Goal: Information Seeking & Learning: Learn about a topic

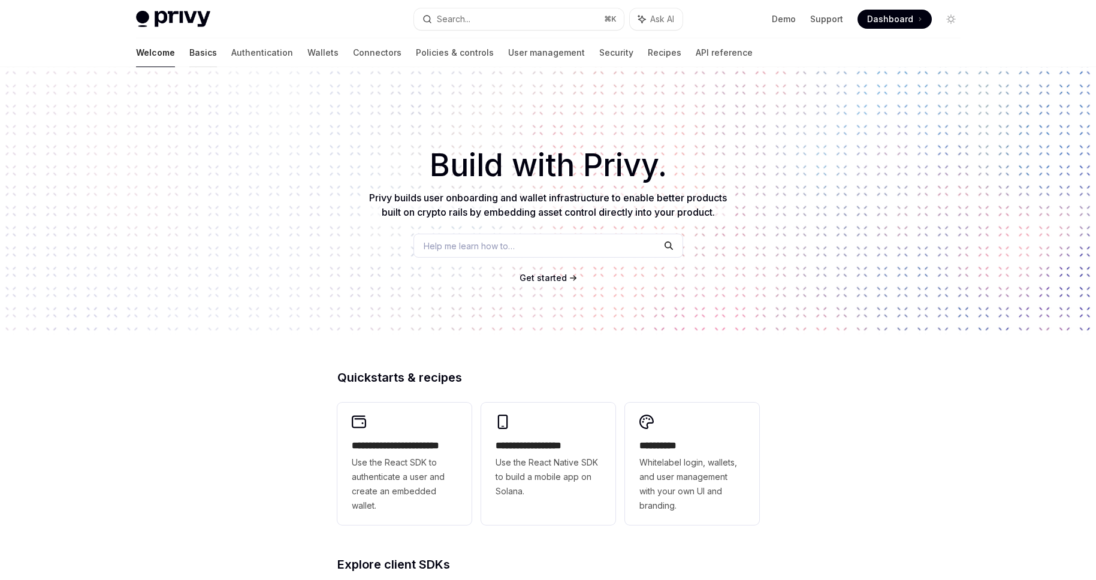
click at [189, 52] on link "Basics" at bounding box center [203, 52] width 28 height 29
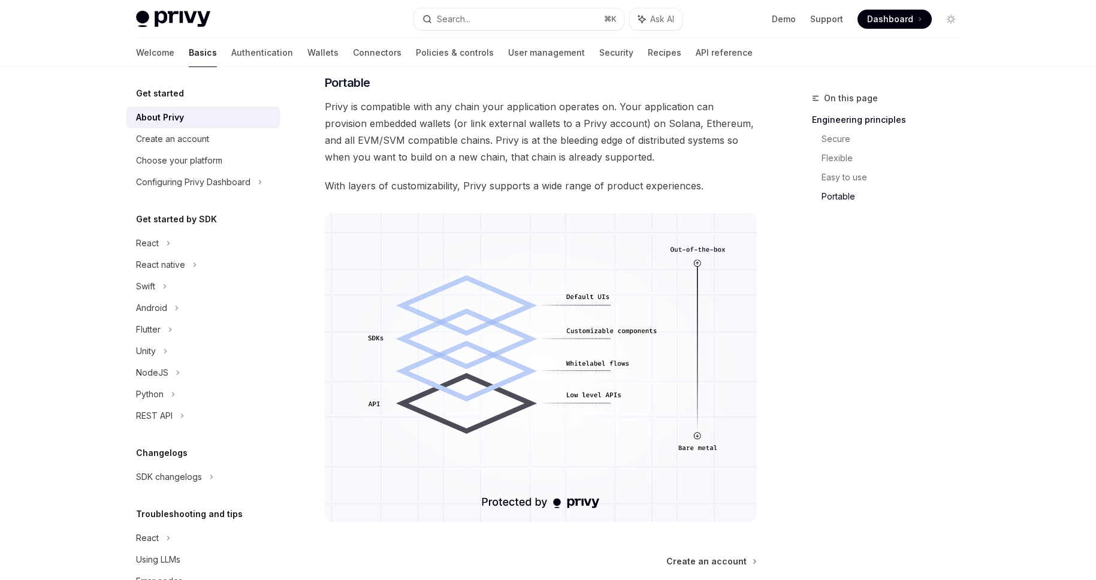
scroll to position [987, 0]
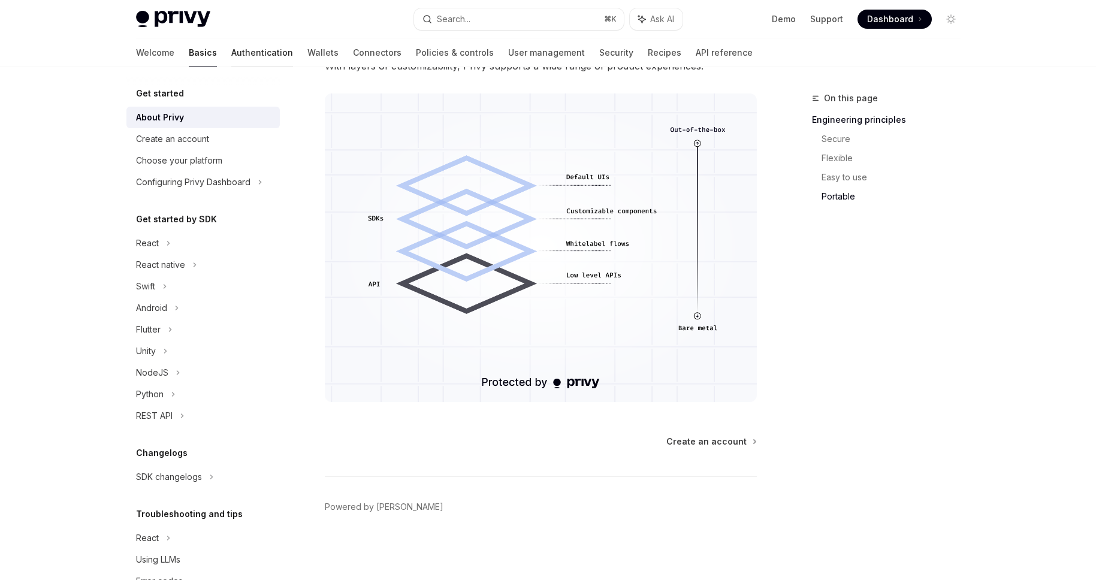
click at [231, 44] on link "Authentication" at bounding box center [262, 52] width 62 height 29
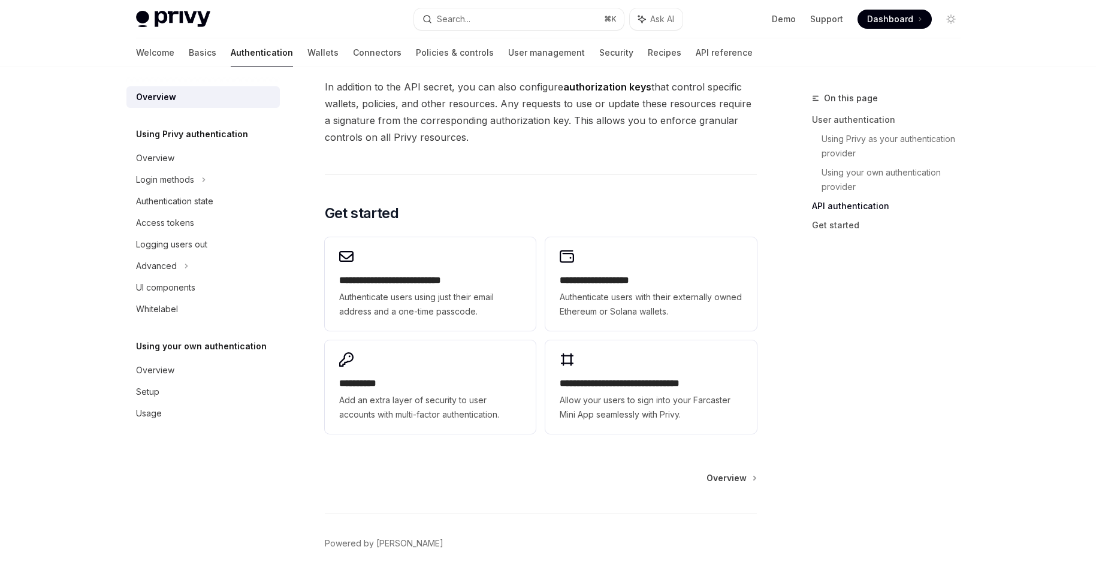
scroll to position [880, 0]
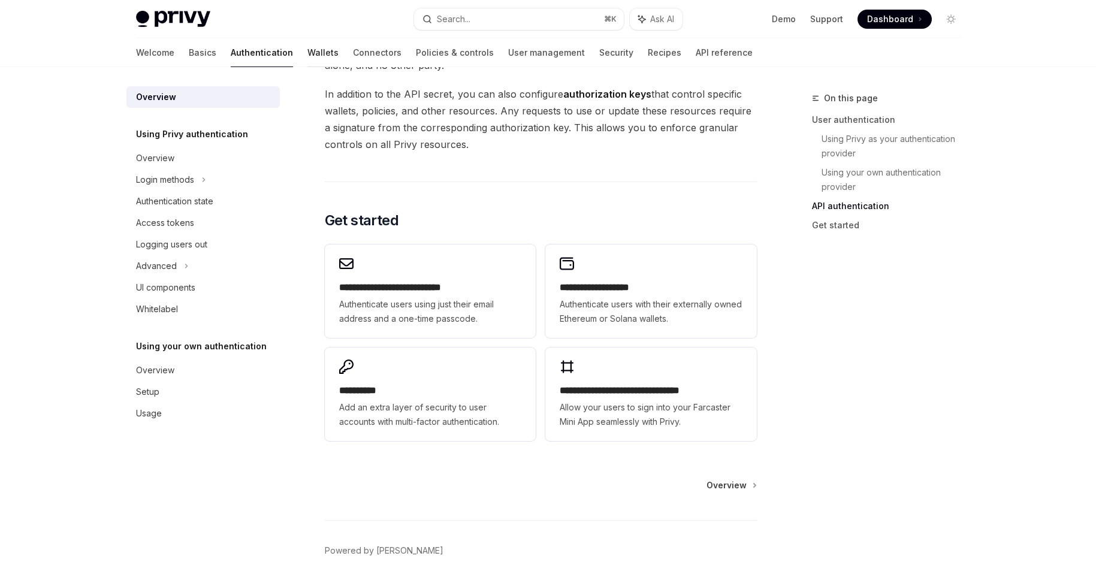
click at [307, 55] on link "Wallets" at bounding box center [322, 52] width 31 height 29
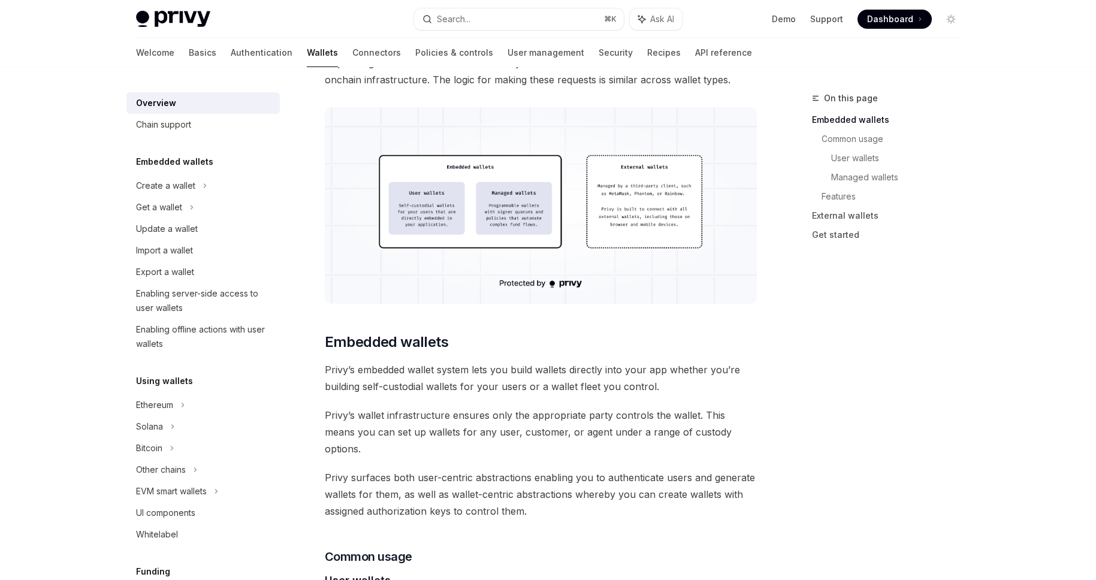
scroll to position [484, 0]
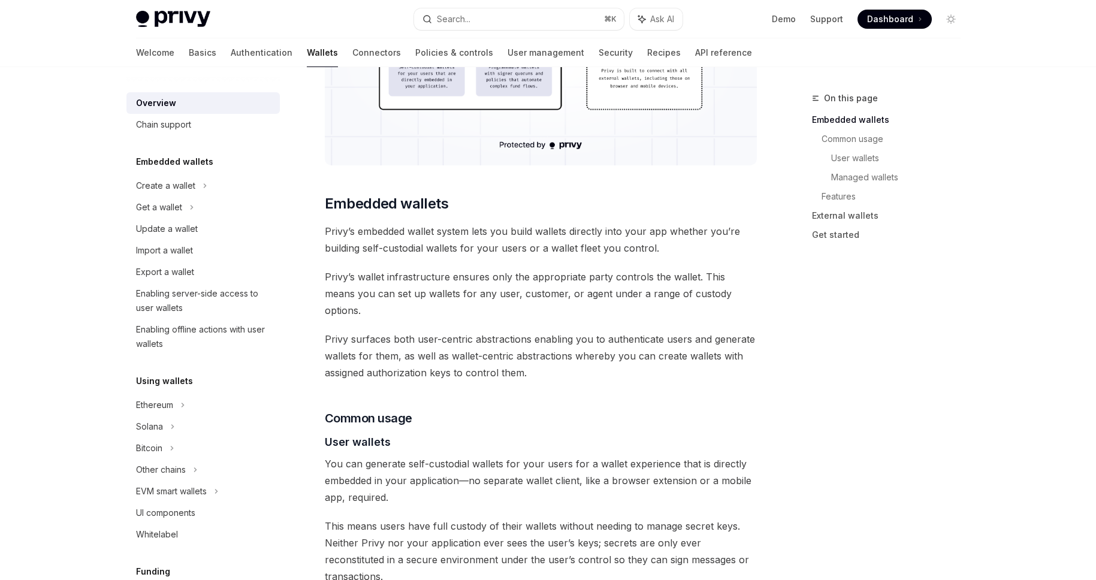
click at [965, 18] on div "Privy Docs home page Search... ⌘ K Ask AI Demo Support Dashboard Dashboard Sear…" at bounding box center [548, 19] width 882 height 38
click at [944, 23] on button "Toggle dark mode" at bounding box center [950, 19] width 19 height 19
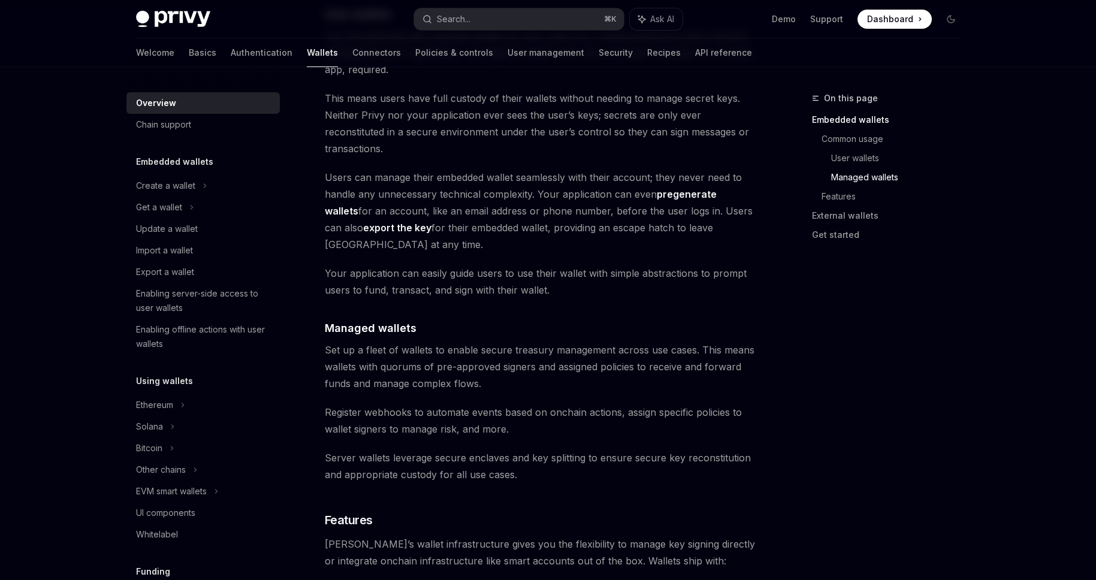
scroll to position [920, 0]
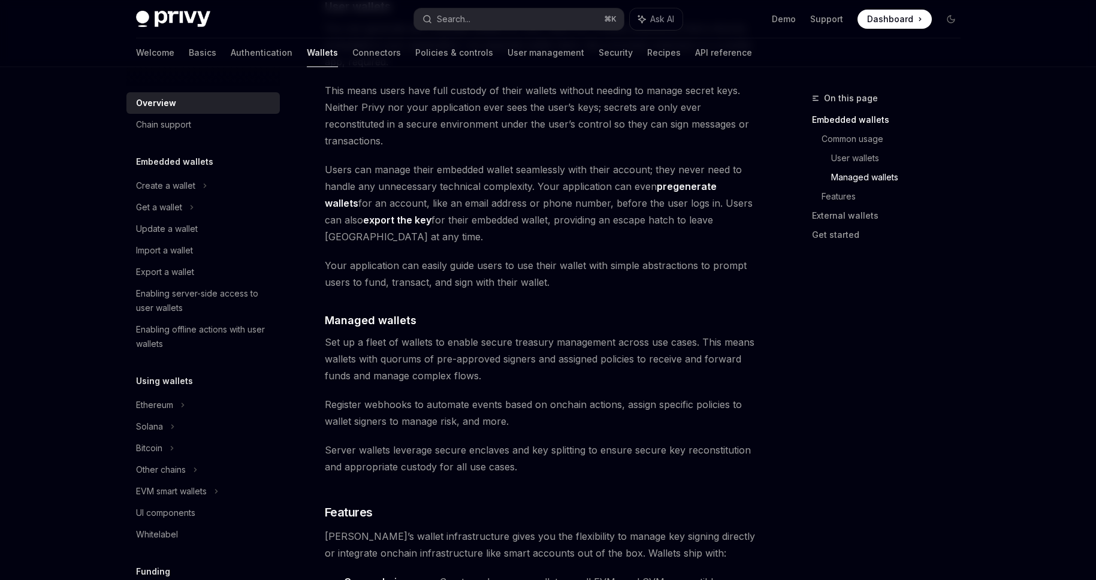
click at [821, 327] on div "On this page Embedded wallets Common usage User wallets Managed wallets Feature…" at bounding box center [879, 335] width 182 height 489
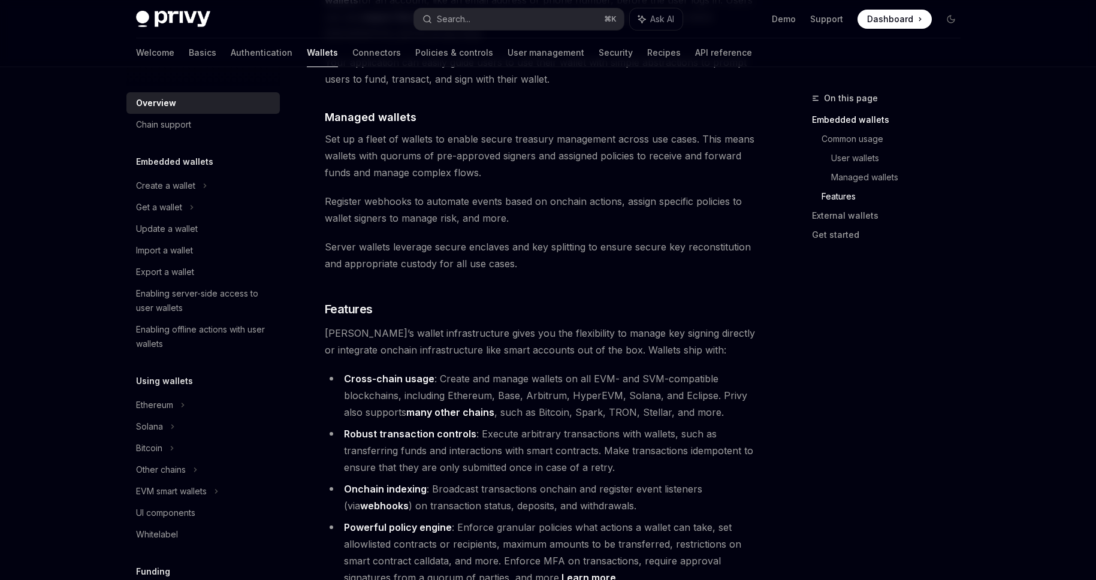
scroll to position [1183, 0]
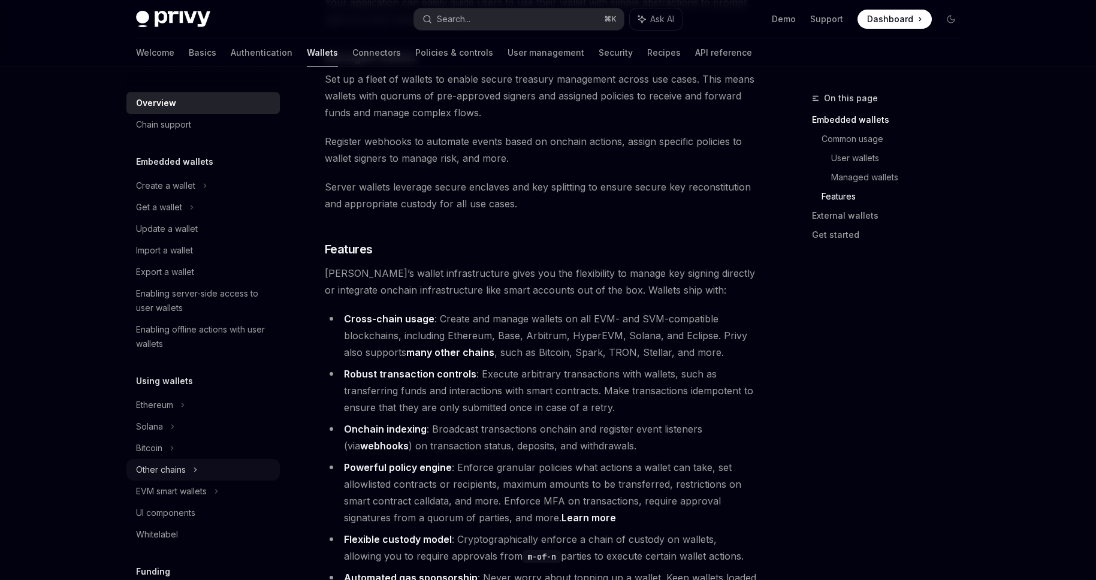
click at [170, 471] on div "Other chains" at bounding box center [161, 470] width 50 height 14
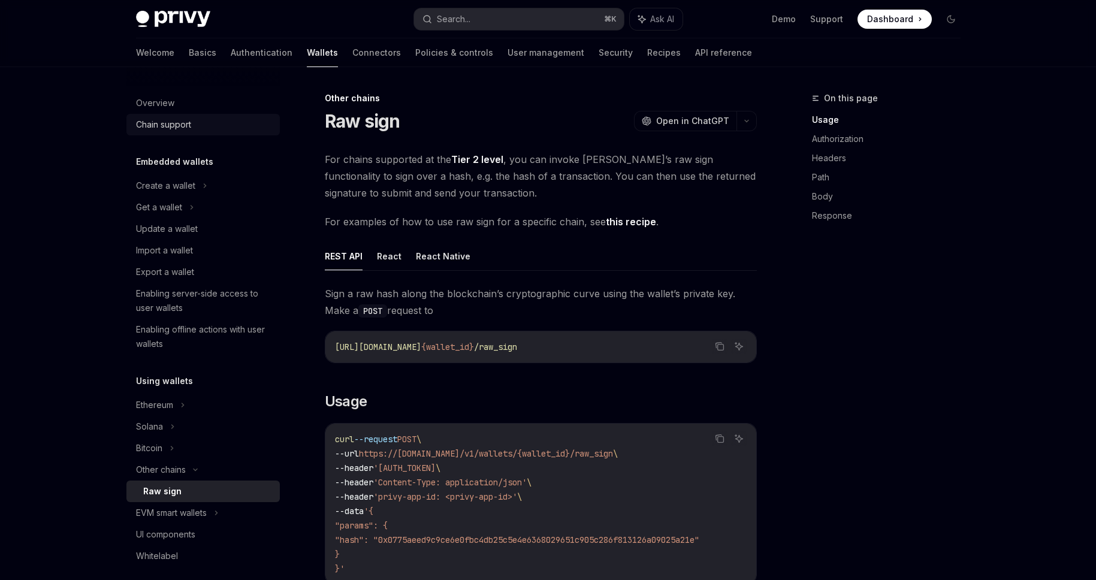
click at [167, 129] on div "Chain support" at bounding box center [163, 124] width 55 height 14
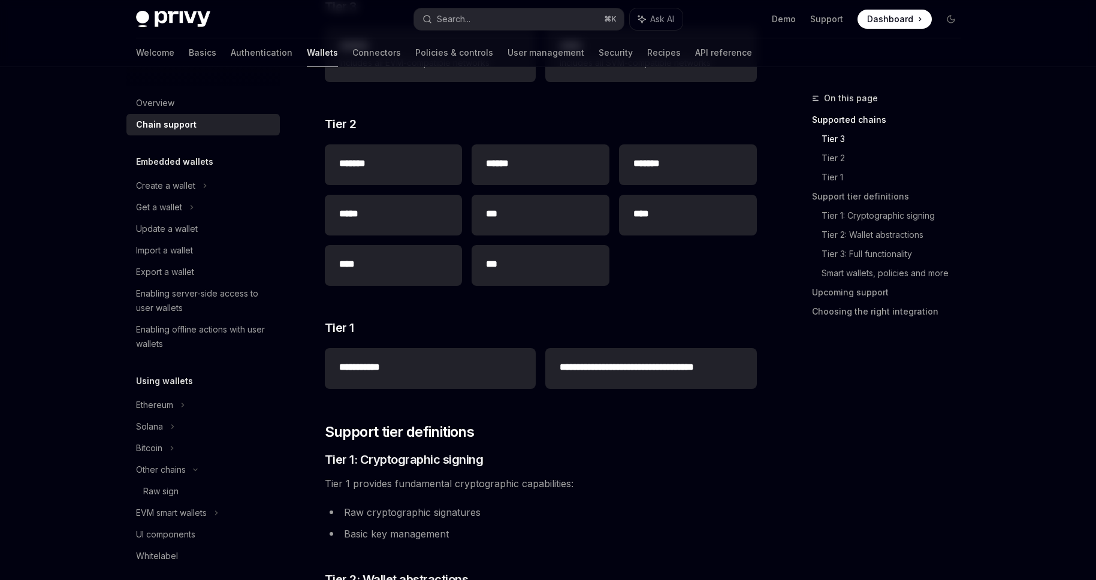
scroll to position [228, 0]
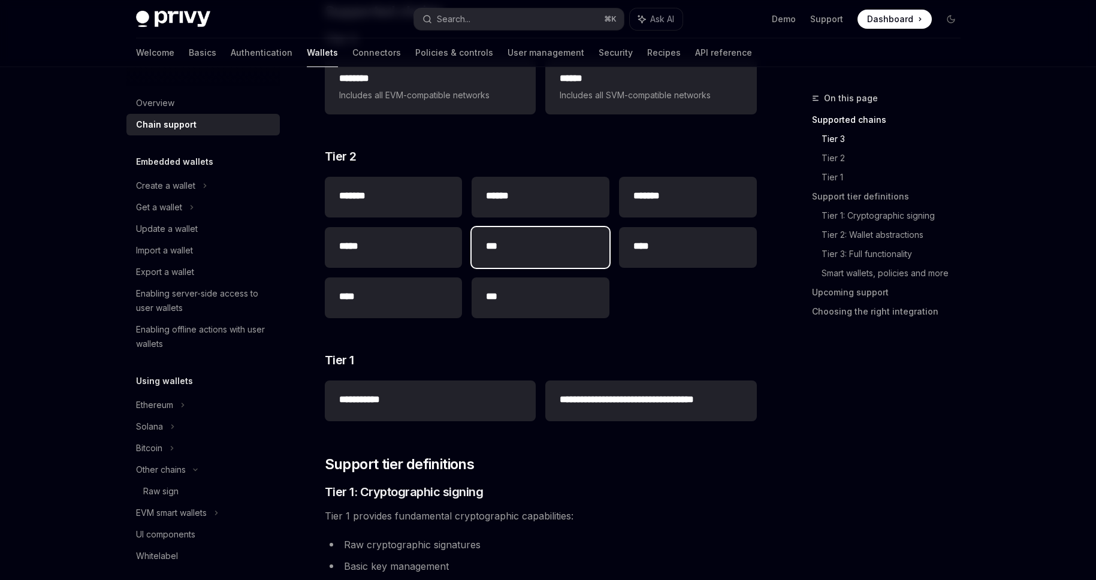
click at [548, 260] on div "***" at bounding box center [541, 247] width 138 height 41
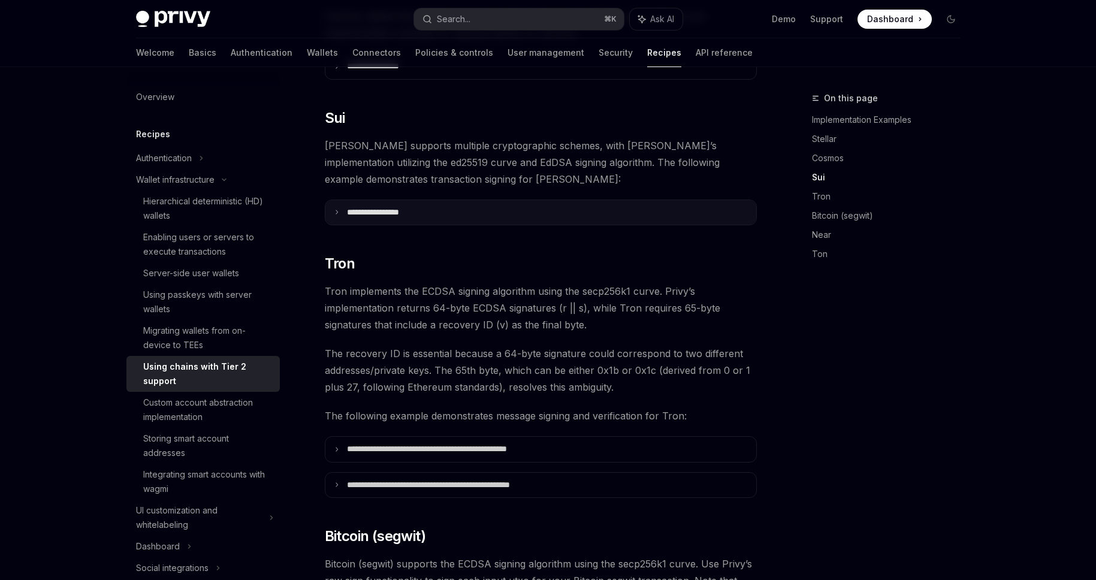
click at [407, 207] on p "**********" at bounding box center [387, 212] width 81 height 11
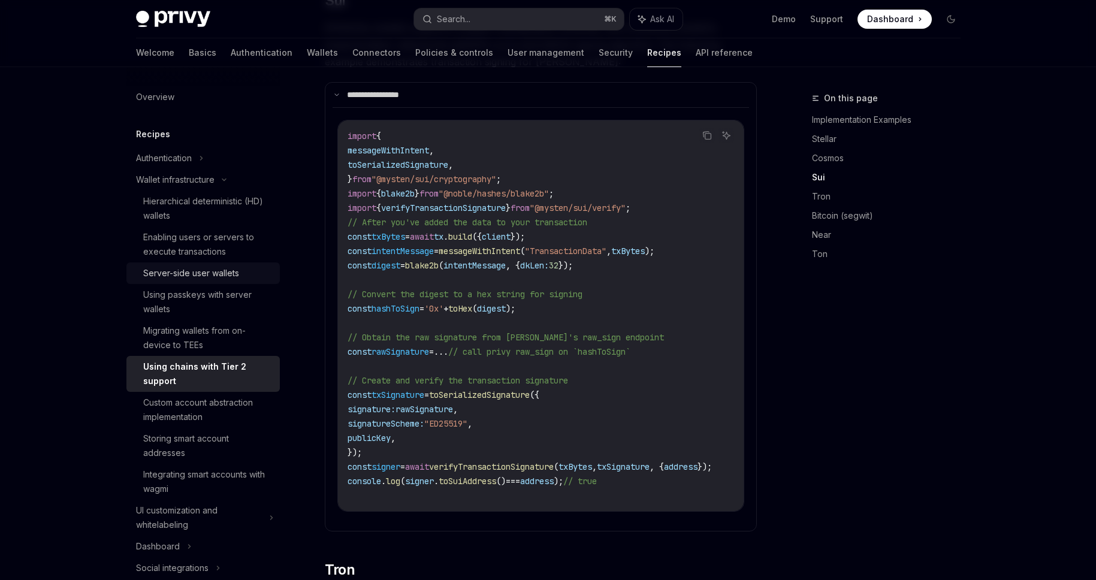
scroll to position [707, 0]
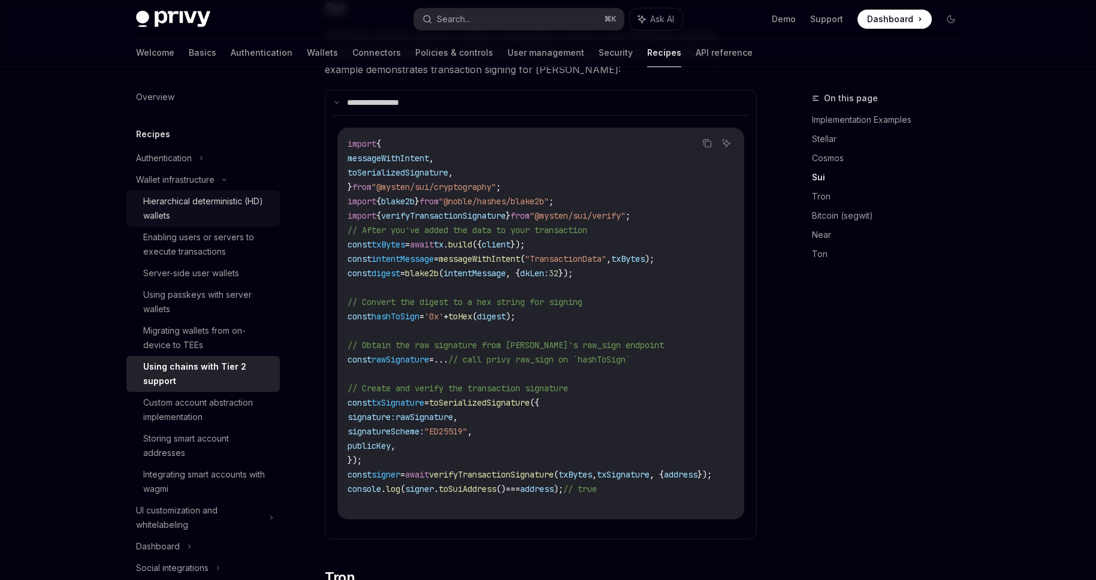
click at [207, 201] on div "Hierarchical deterministic (HD) wallets" at bounding box center [207, 208] width 129 height 29
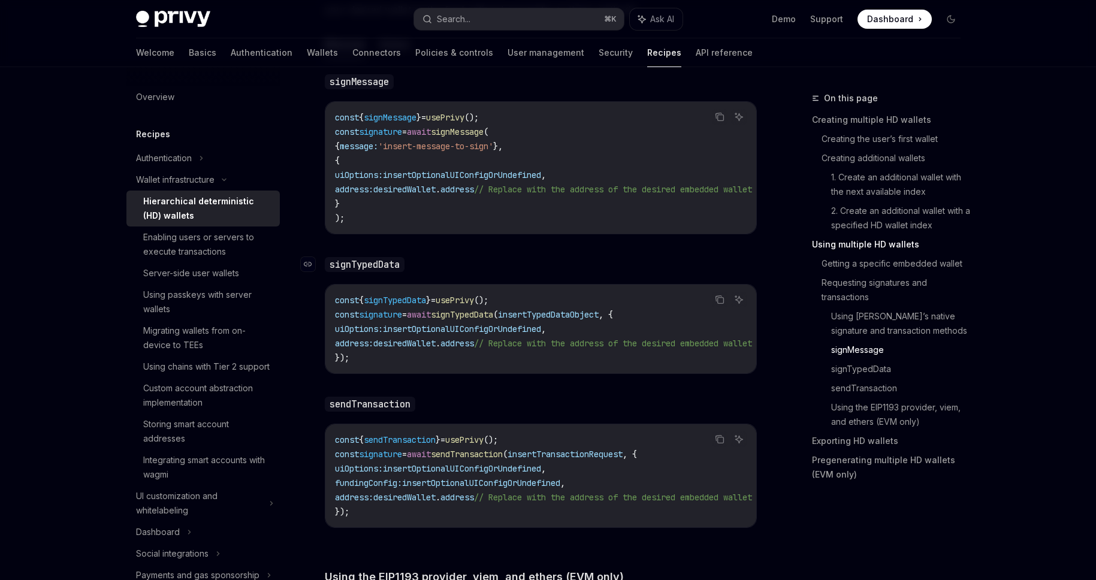
scroll to position [2030, 0]
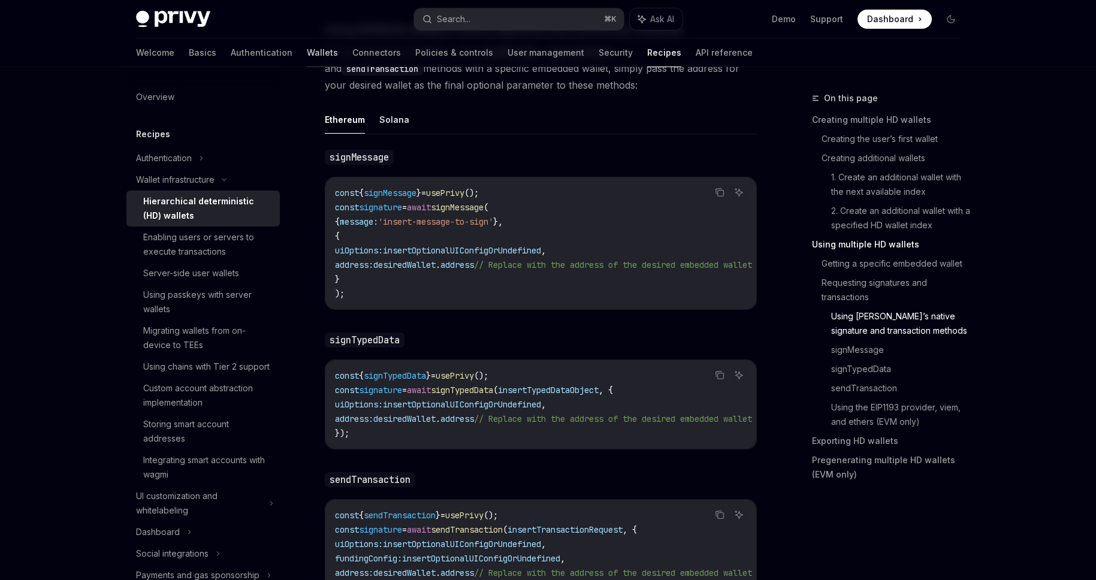
click at [307, 48] on link "Wallets" at bounding box center [322, 52] width 31 height 29
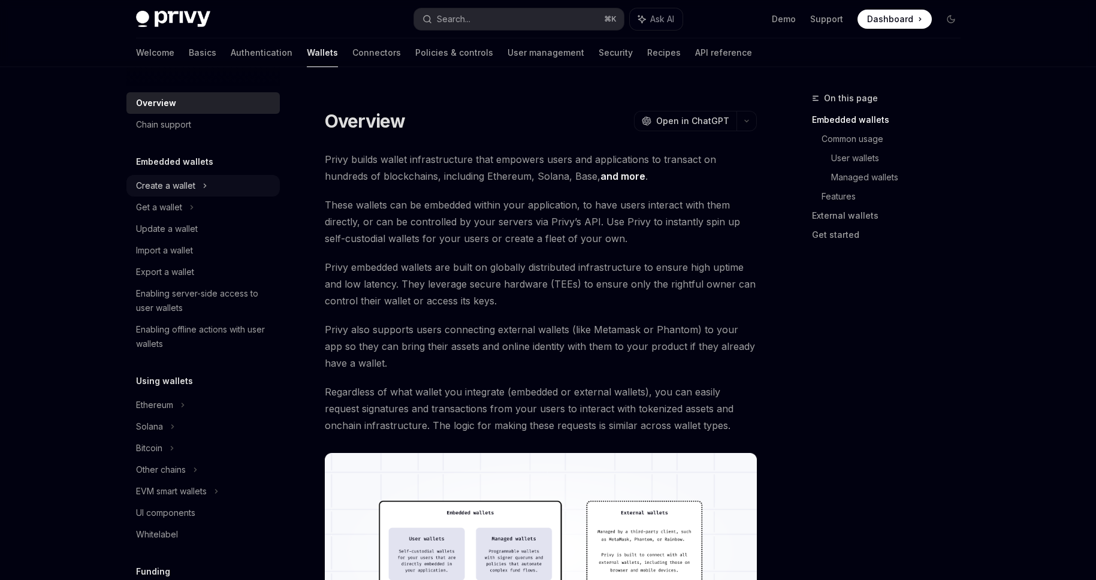
click at [210, 180] on div "Create a wallet" at bounding box center [202, 186] width 153 height 22
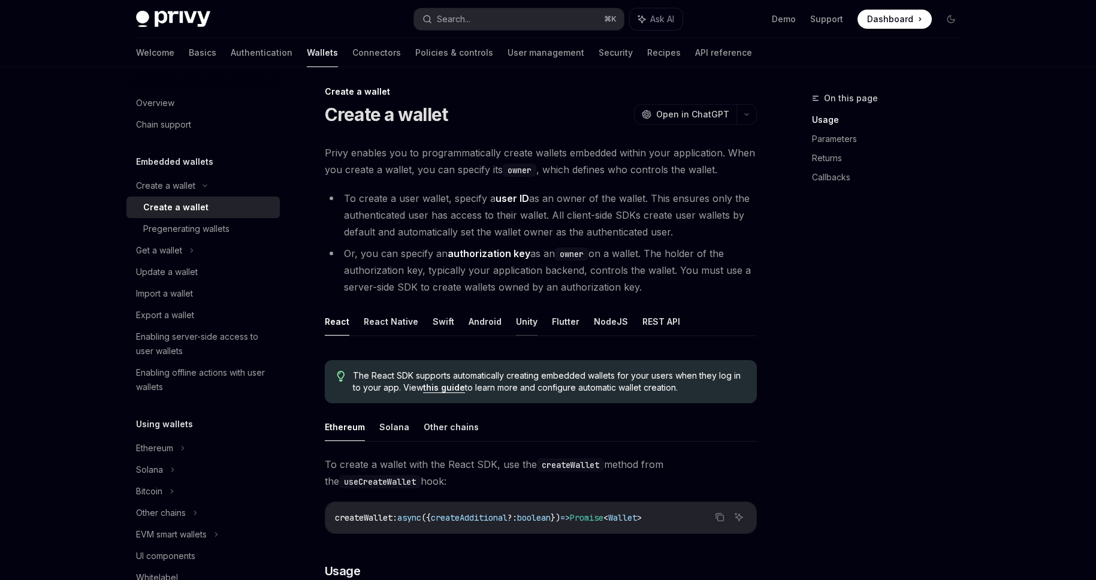
scroll to position [14, 0]
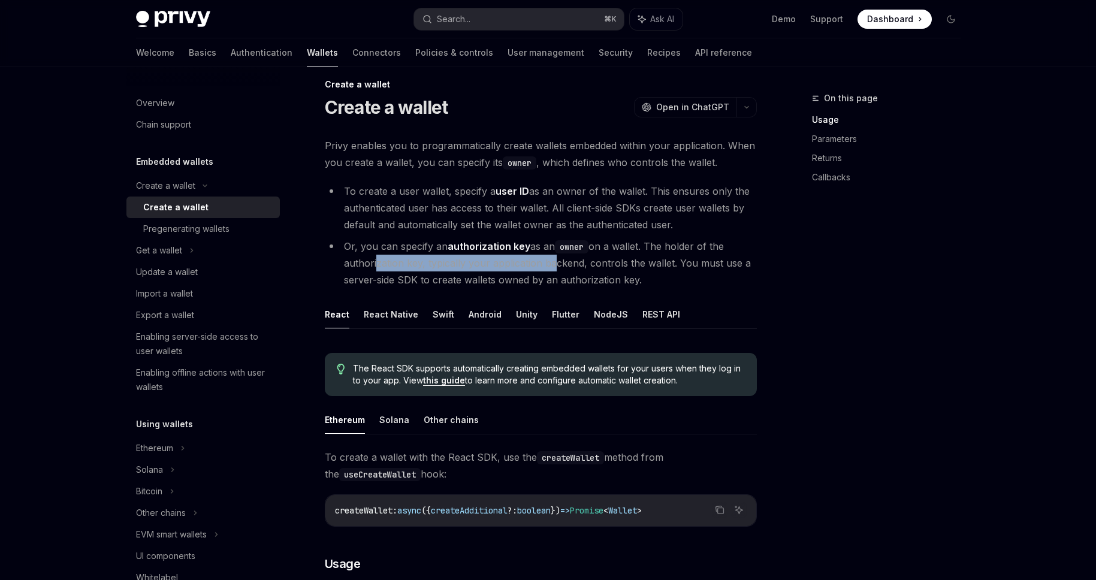
drag, startPoint x: 414, startPoint y: 262, endPoint x: 550, endPoint y: 262, distance: 136.0
click at [550, 262] on li "Or, you can specify an authorization key as an owner on a wallet. The holder of…" at bounding box center [541, 263] width 432 height 50
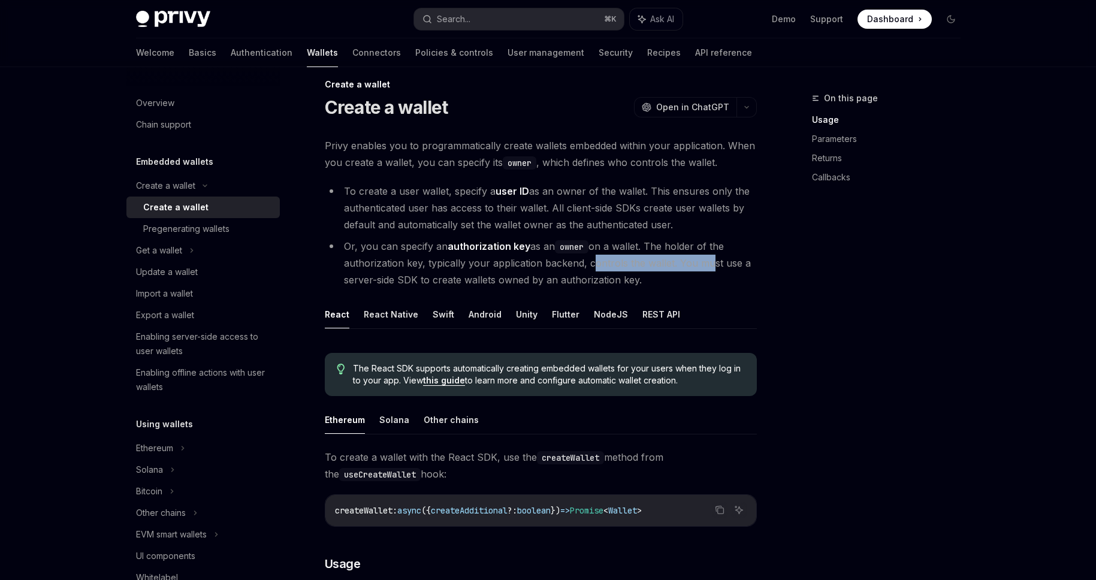
drag, startPoint x: 589, startPoint y: 259, endPoint x: 702, endPoint y: 267, distance: 113.5
click at [702, 267] on li "Or, you can specify an authorization key as an owner on a wallet. The holder of…" at bounding box center [541, 263] width 432 height 50
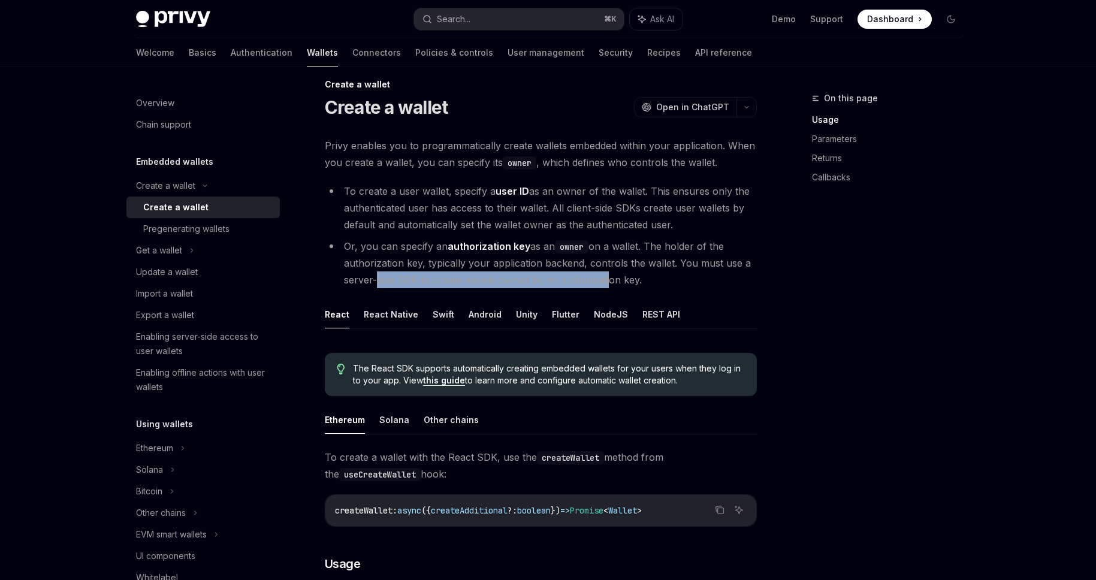
drag, startPoint x: 373, startPoint y: 282, endPoint x: 603, endPoint y: 281, distance: 230.7
click at [603, 281] on li "Or, you can specify an authorization key as an owner on a wallet. The holder of…" at bounding box center [541, 263] width 432 height 50
click at [467, 269] on li "Or, you can specify an authorization key as an owner on a wallet. The holder of…" at bounding box center [541, 263] width 432 height 50
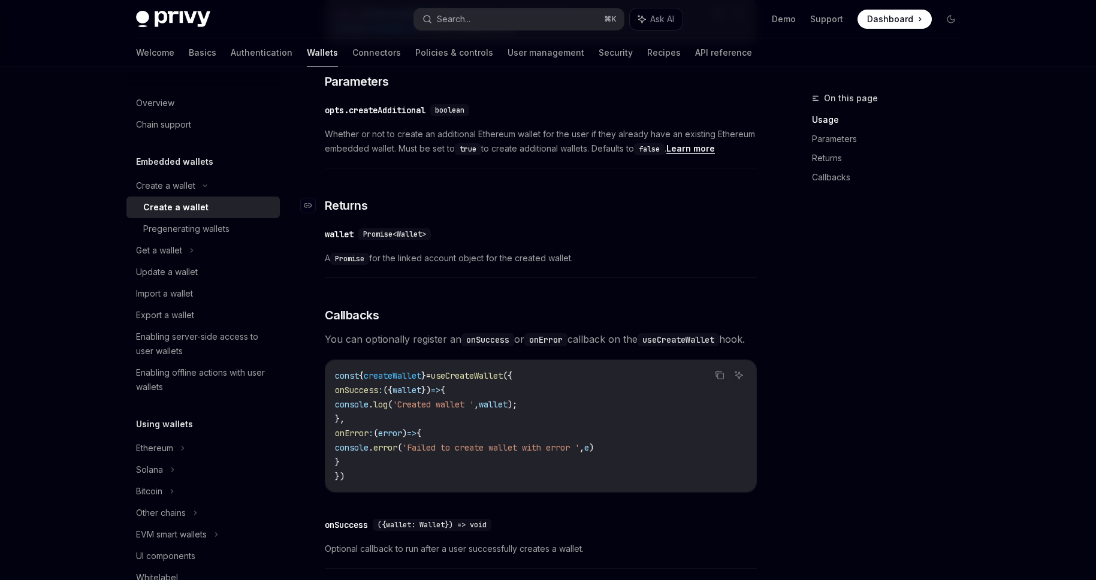
scroll to position [537, 0]
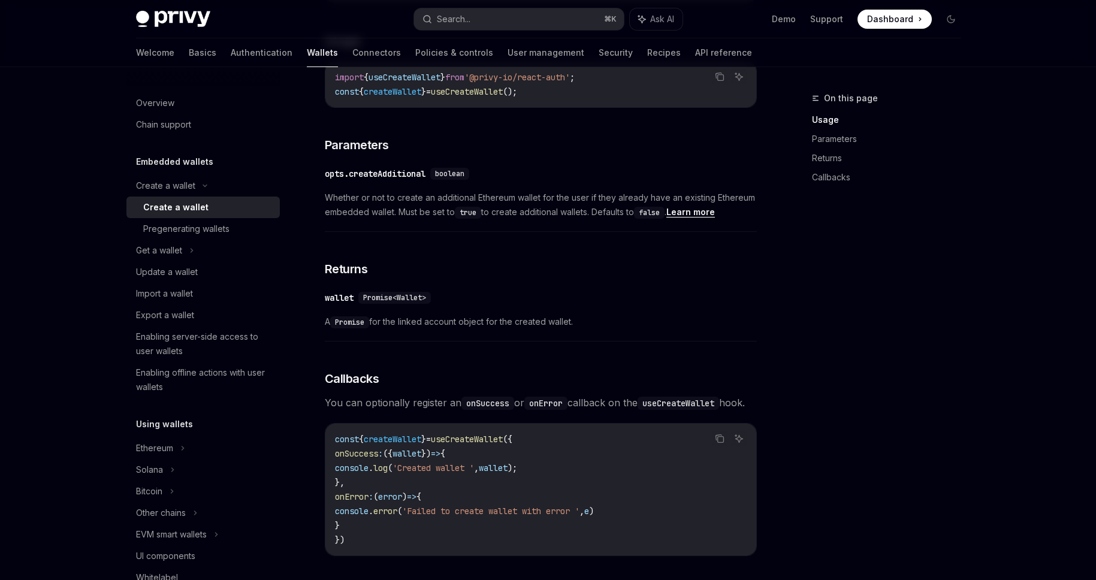
click at [702, 214] on link "Learn more" at bounding box center [690, 212] width 49 height 11
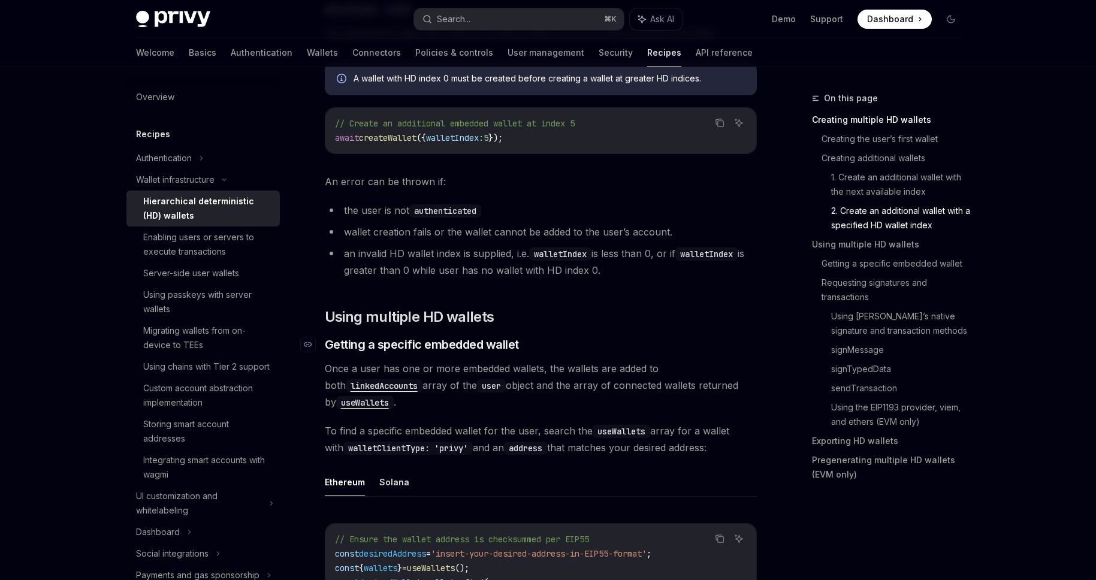
scroll to position [1183, 0]
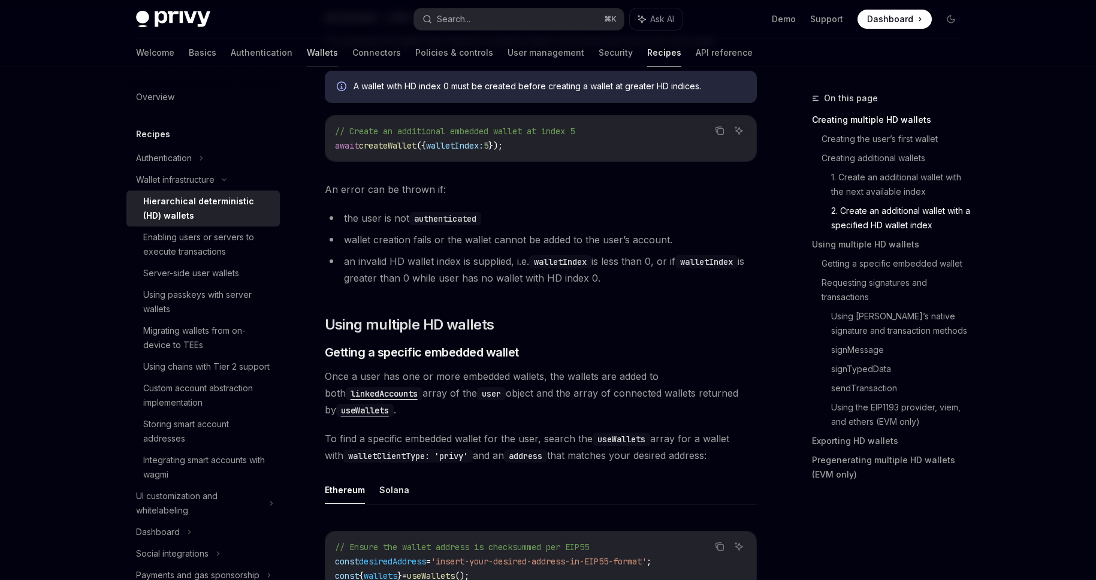
click at [307, 52] on link "Wallets" at bounding box center [322, 52] width 31 height 29
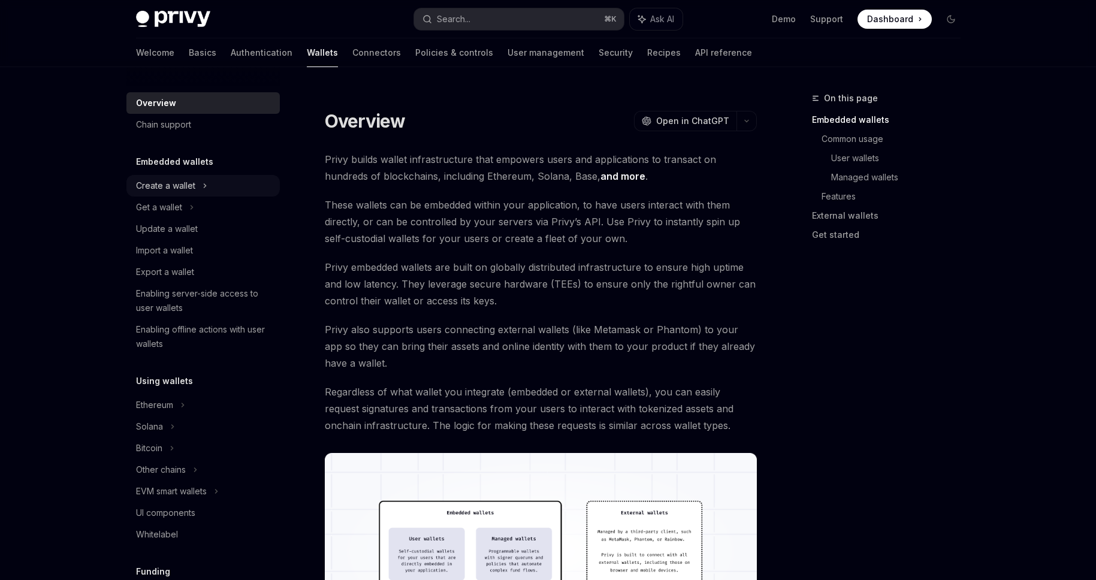
click at [180, 182] on div "Create a wallet" at bounding box center [165, 186] width 59 height 14
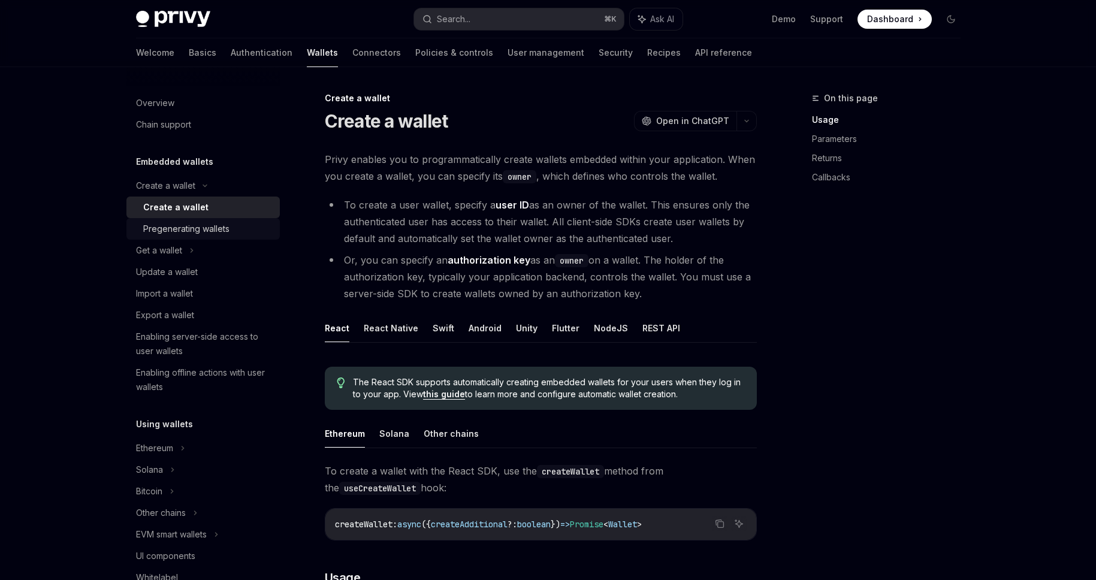
click at [202, 224] on div "Pregenerating wallets" at bounding box center [186, 229] width 86 height 14
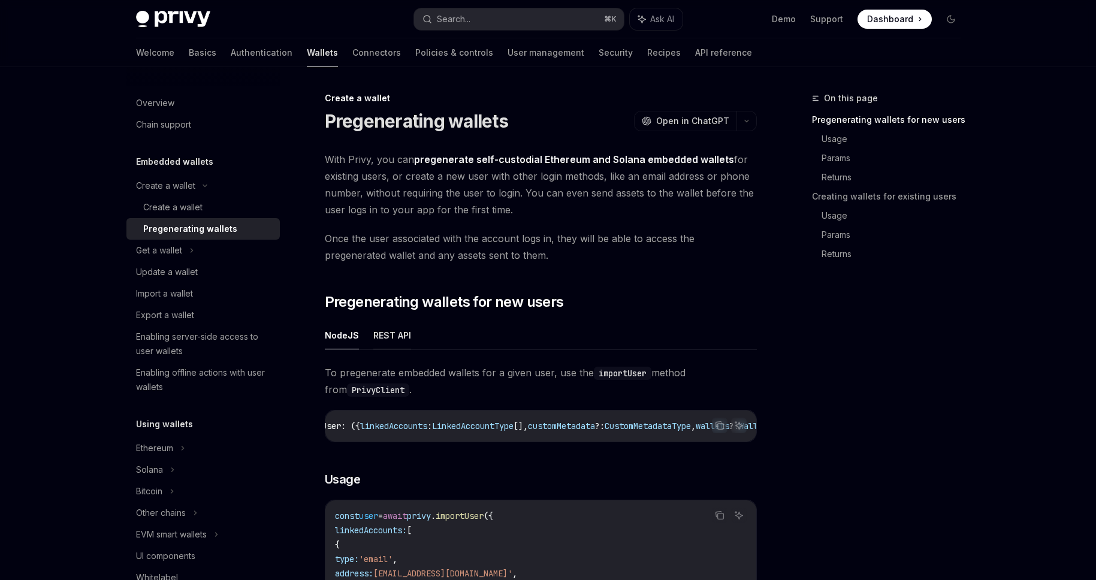
scroll to position [7, 0]
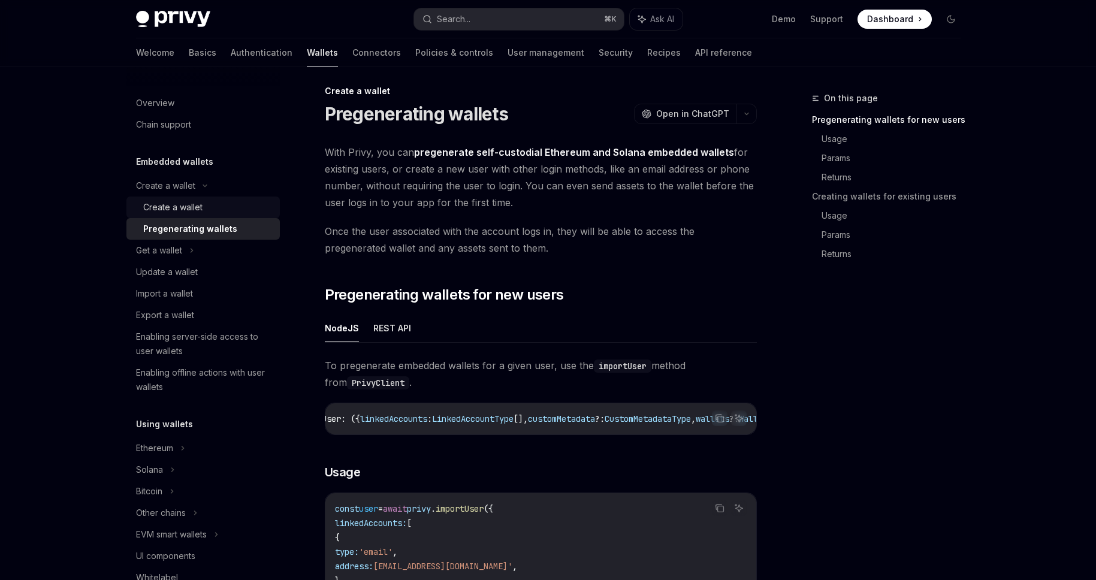
click at [191, 208] on div "Create a wallet" at bounding box center [172, 207] width 59 height 14
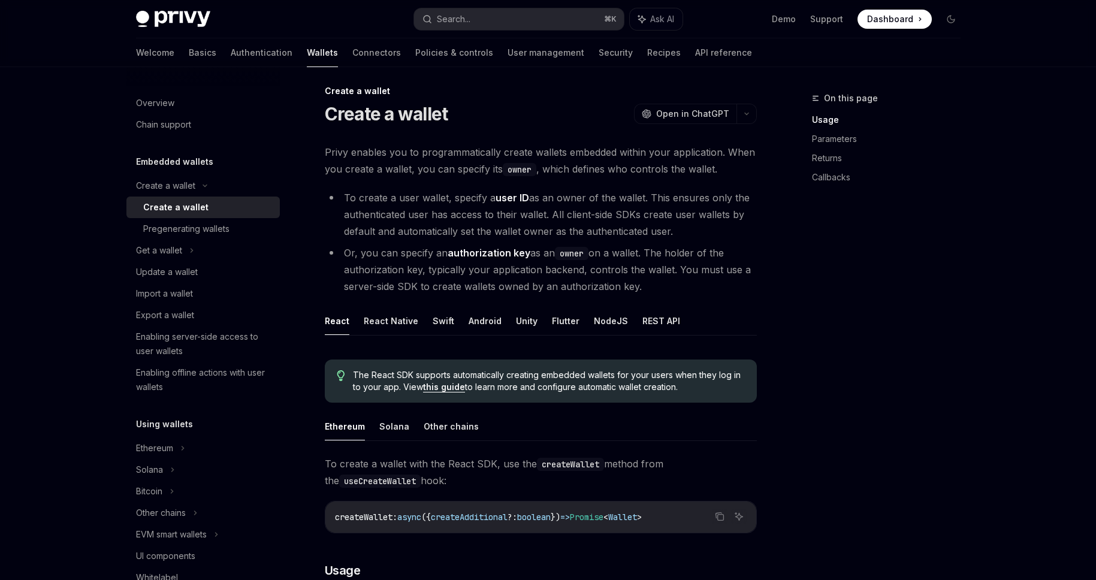
scroll to position [15, 0]
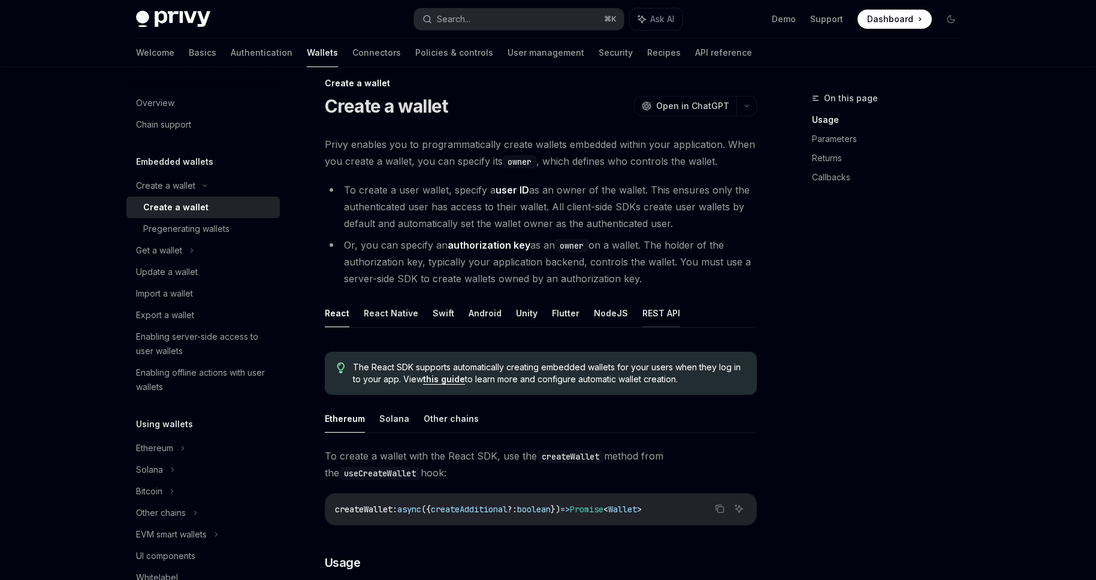
click at [655, 307] on button "REST API" at bounding box center [661, 313] width 38 height 28
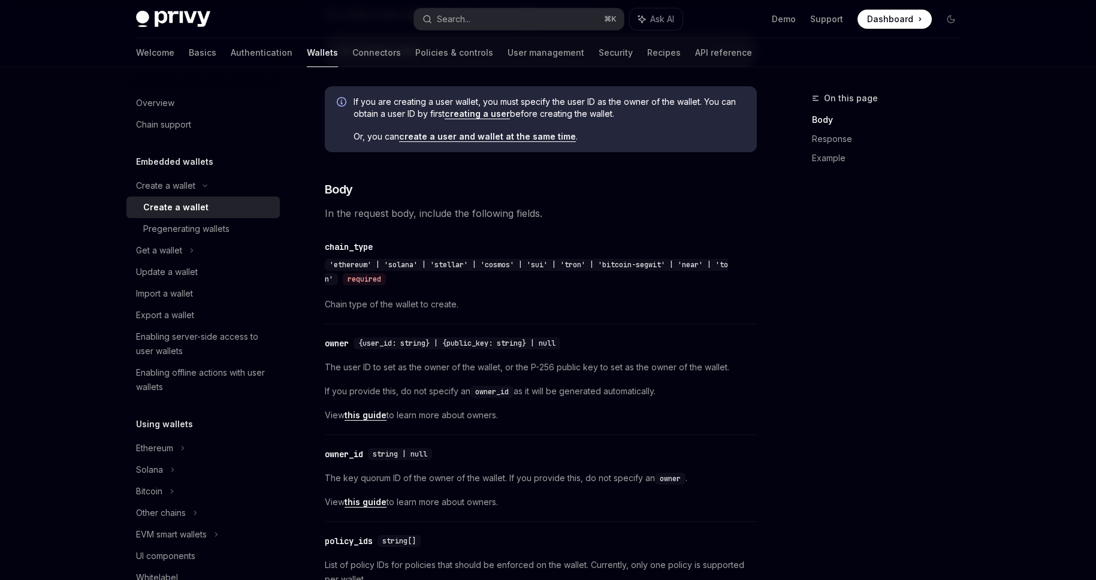
scroll to position [359, 0]
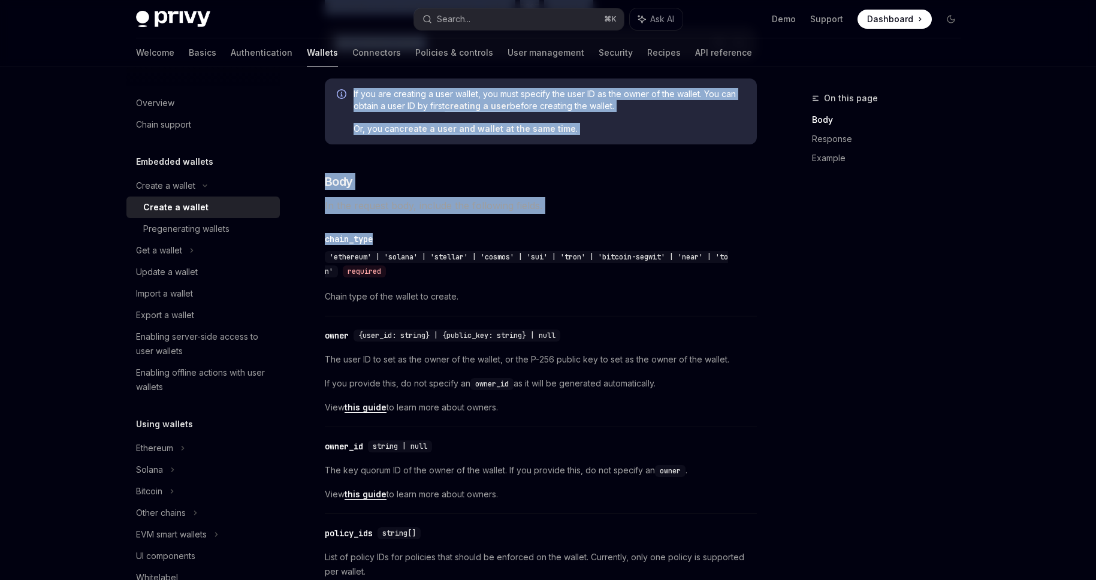
drag, startPoint x: 330, startPoint y: 260, endPoint x: 814, endPoint y: 252, distance: 484.1
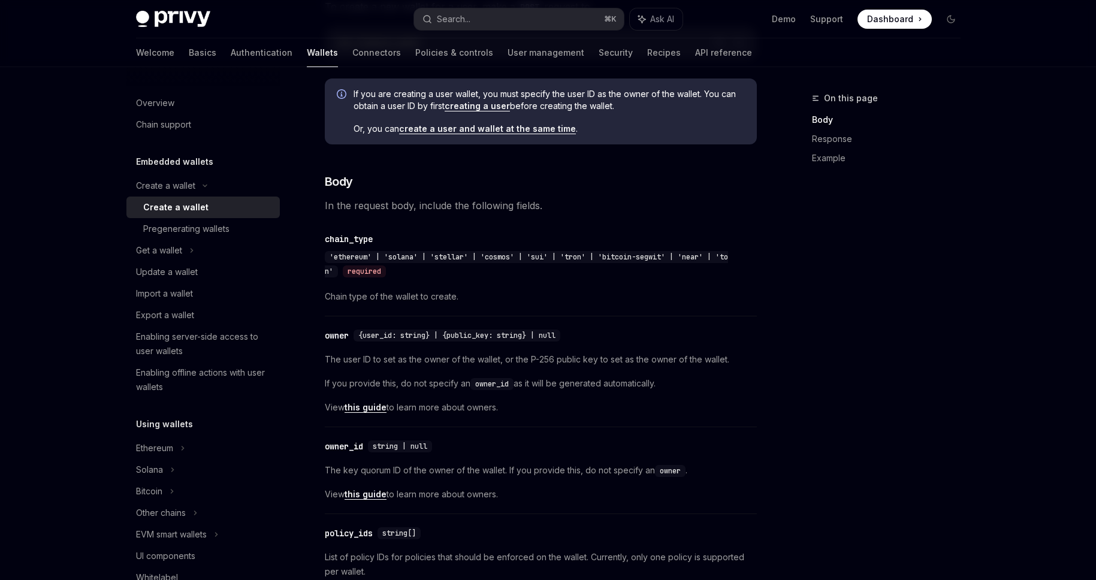
click at [699, 262] on div "'ethereum' | 'solana' | 'stellar' | 'cosmos' | 'sui' | 'tron' | 'bitcoin-segwit…" at bounding box center [535, 264] width 420 height 29
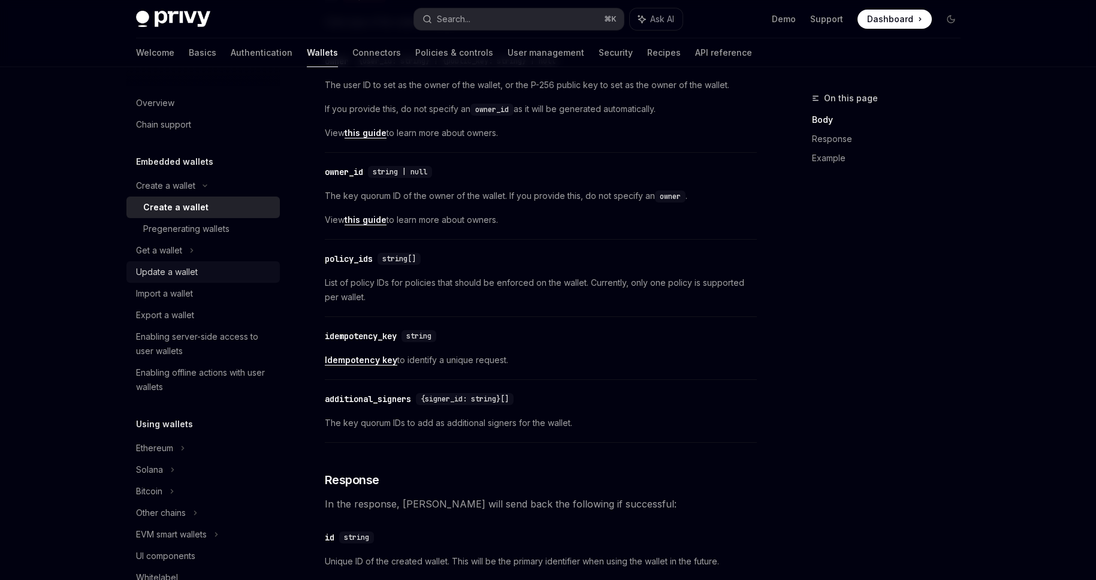
scroll to position [23, 0]
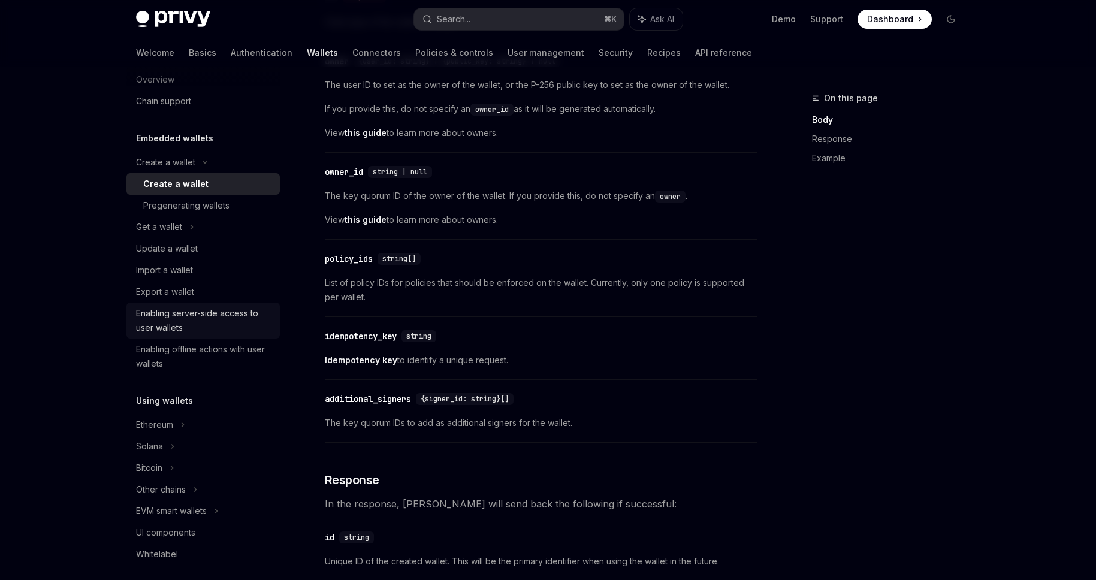
click at [212, 311] on div "Enabling server-side access to user wallets" at bounding box center [204, 320] width 137 height 29
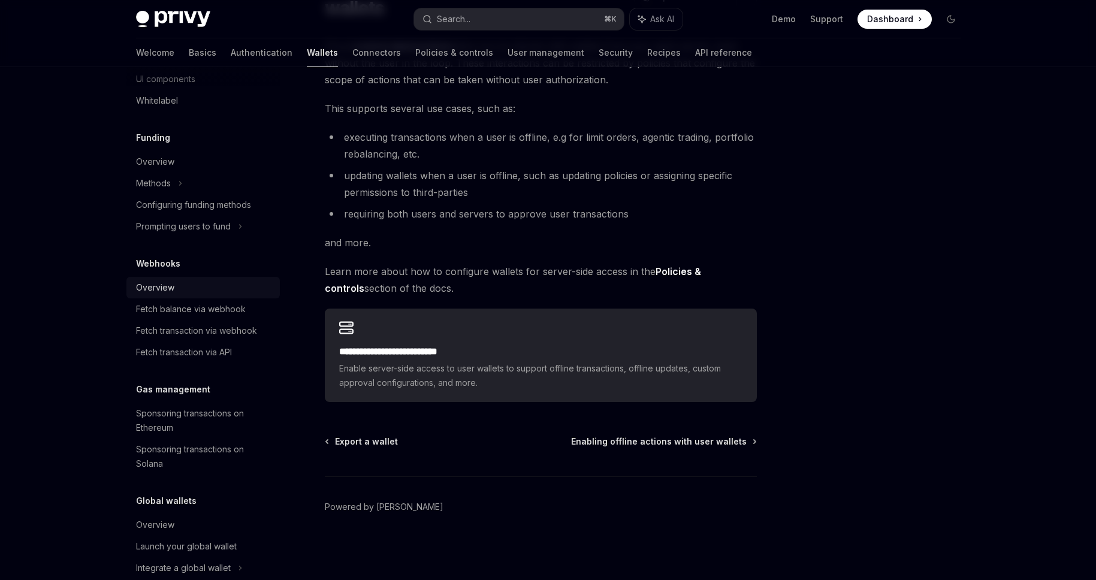
scroll to position [492, 0]
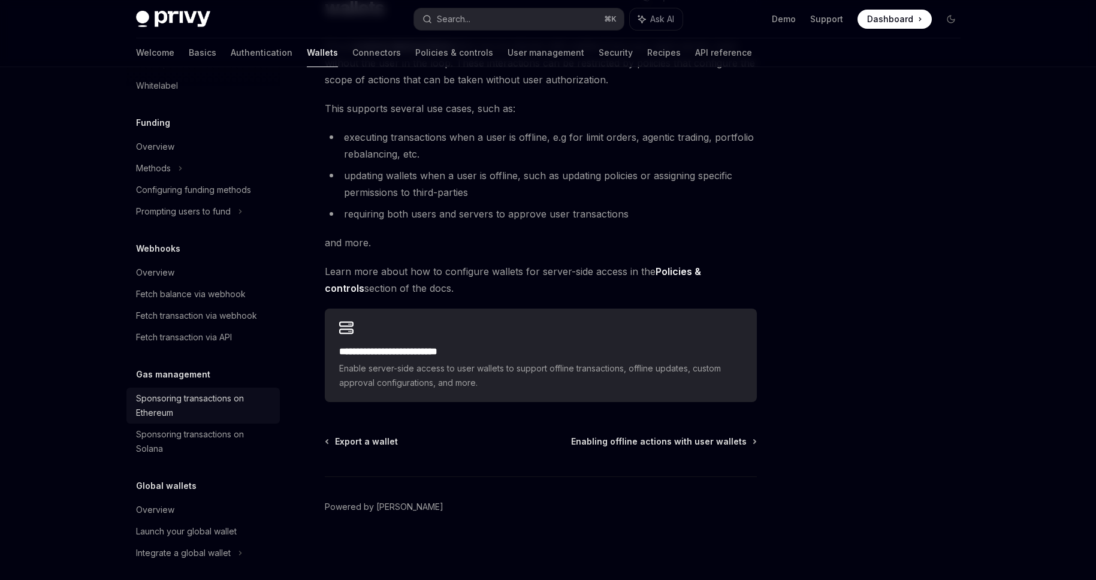
click at [186, 398] on div "Sponsoring transactions on Ethereum" at bounding box center [204, 405] width 137 height 29
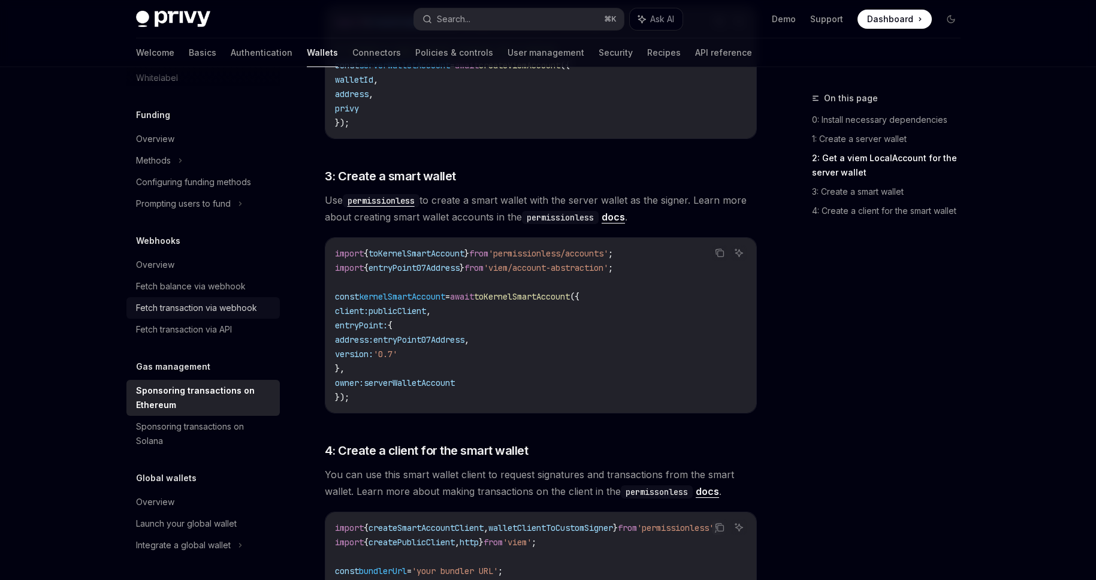
scroll to position [176, 0]
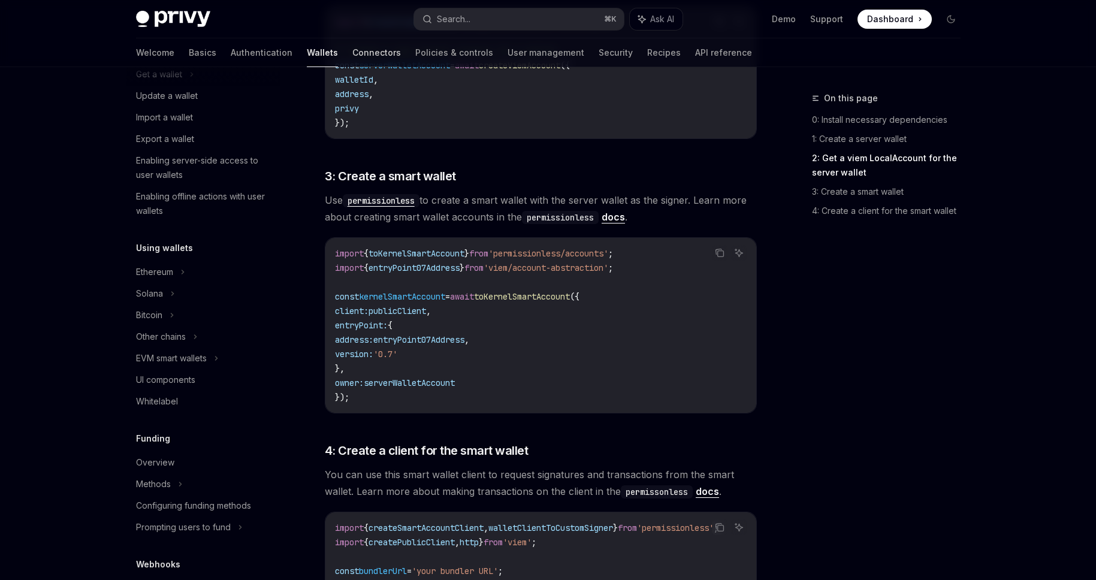
click at [352, 43] on link "Connectors" at bounding box center [376, 52] width 49 height 29
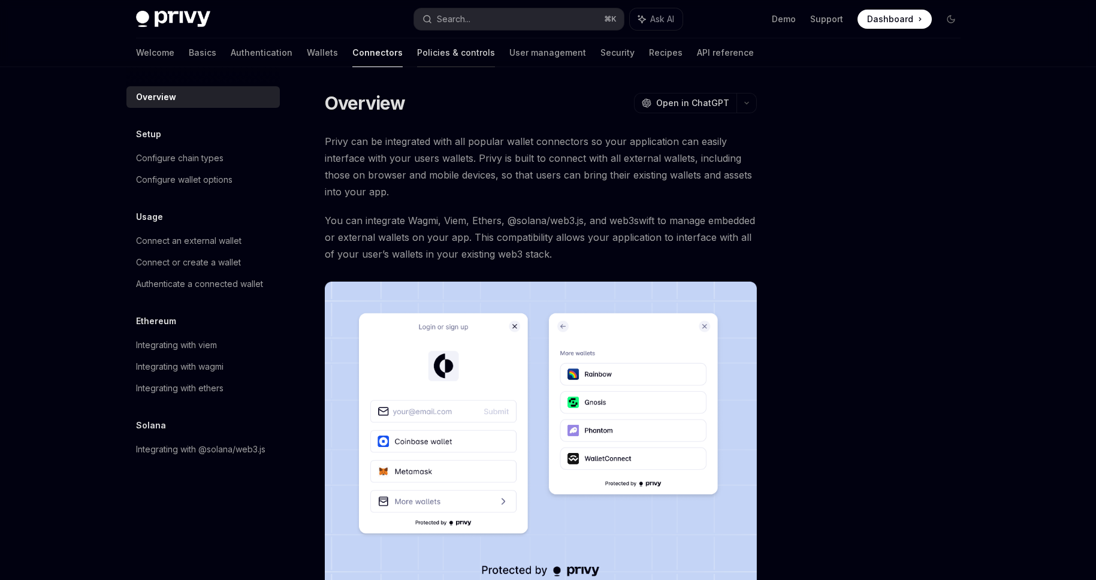
click at [417, 61] on link "Policies & controls" at bounding box center [456, 52] width 78 height 29
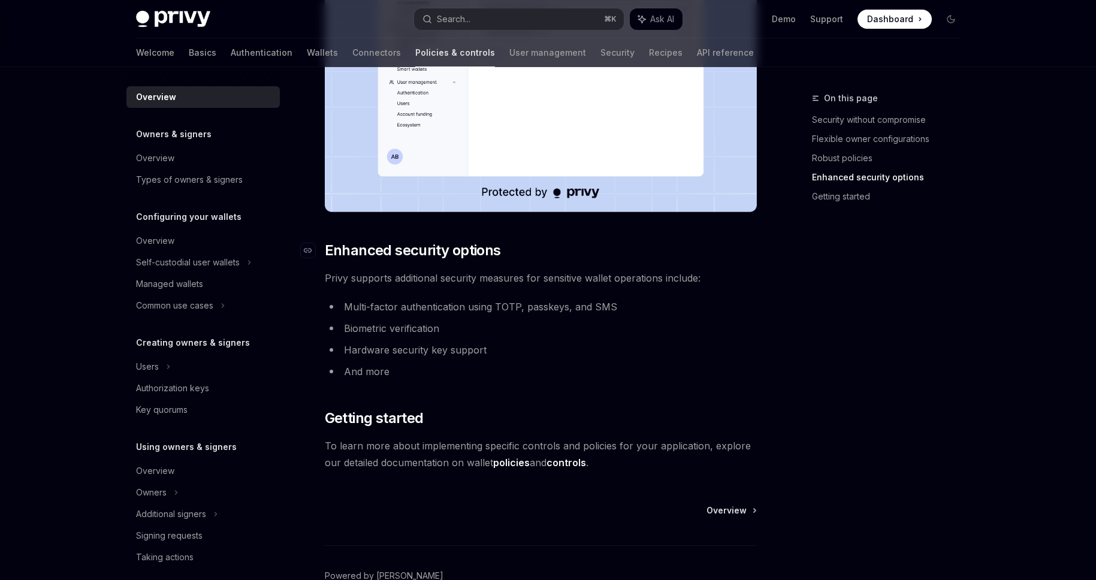
scroll to position [929, 0]
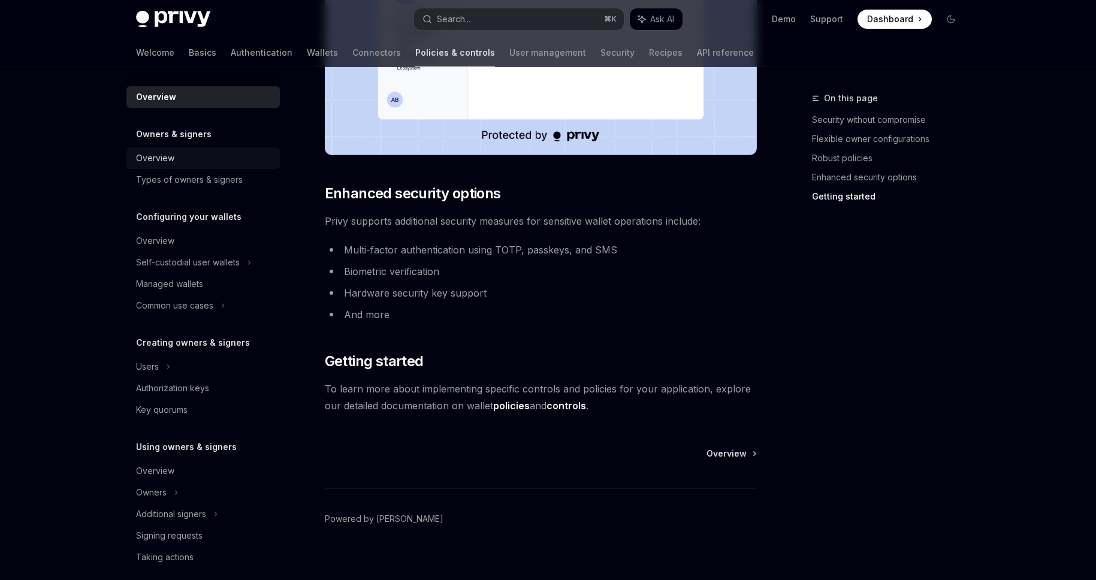
click at [156, 156] on div "Overview" at bounding box center [155, 158] width 38 height 14
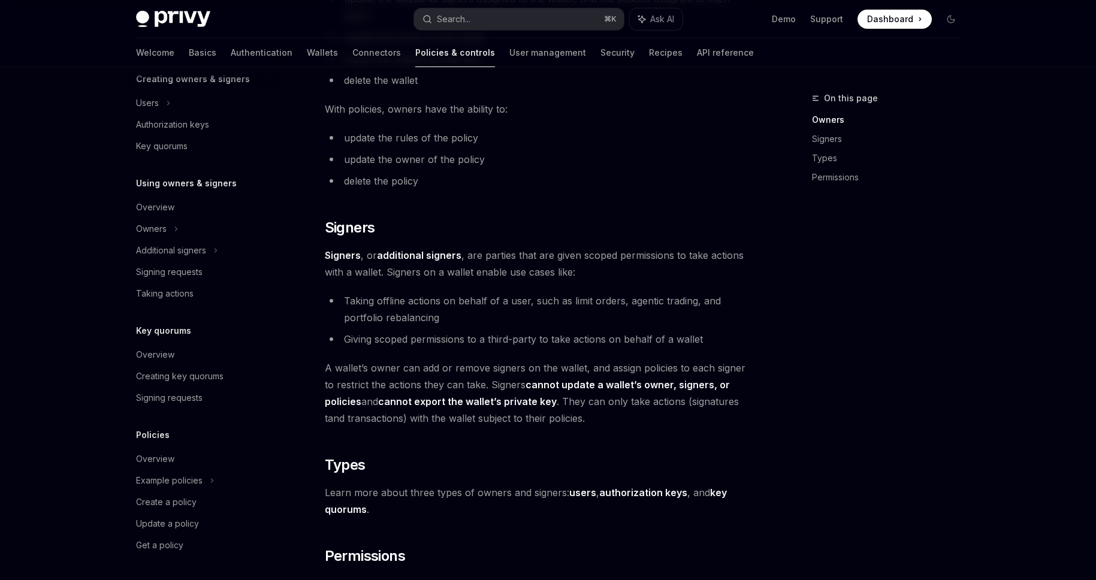
scroll to position [564, 0]
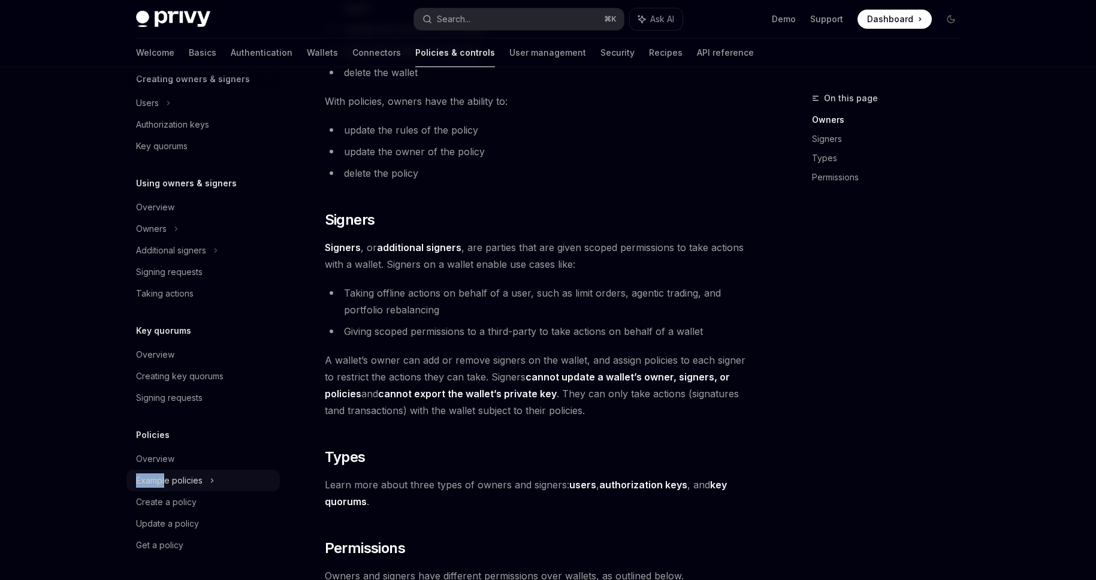
drag, startPoint x: 159, startPoint y: 470, endPoint x: 164, endPoint y: 477, distance: 8.1
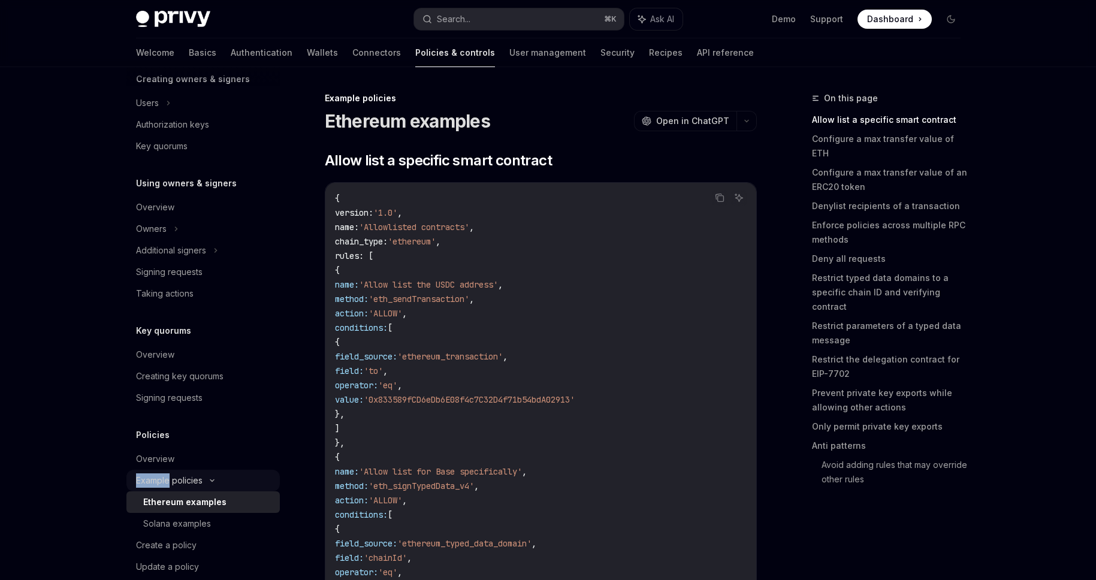
click at [177, 500] on div "Ethereum examples" at bounding box center [184, 502] width 83 height 14
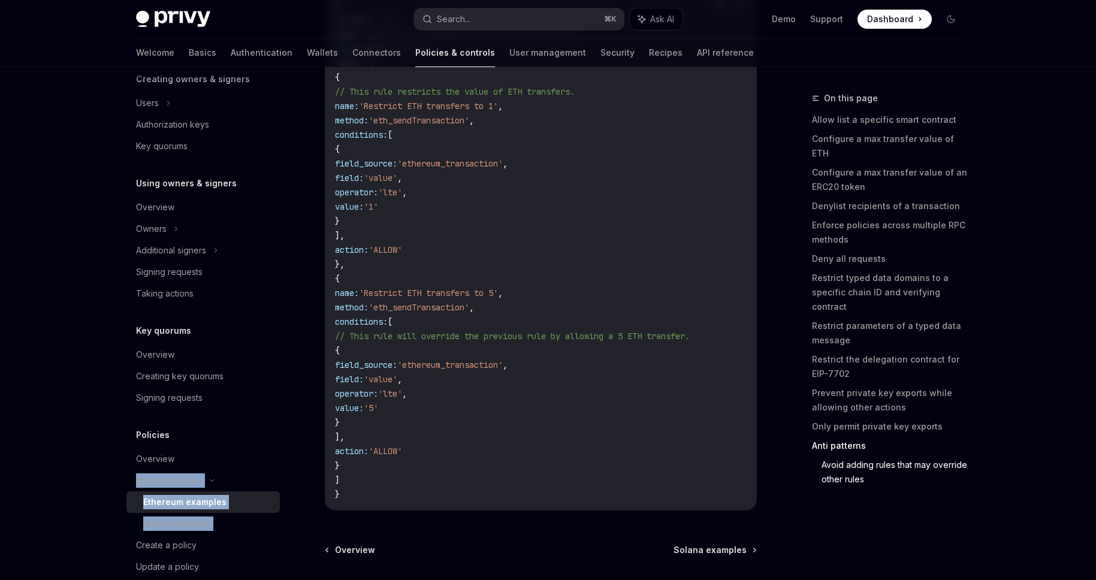
scroll to position [5643, 0]
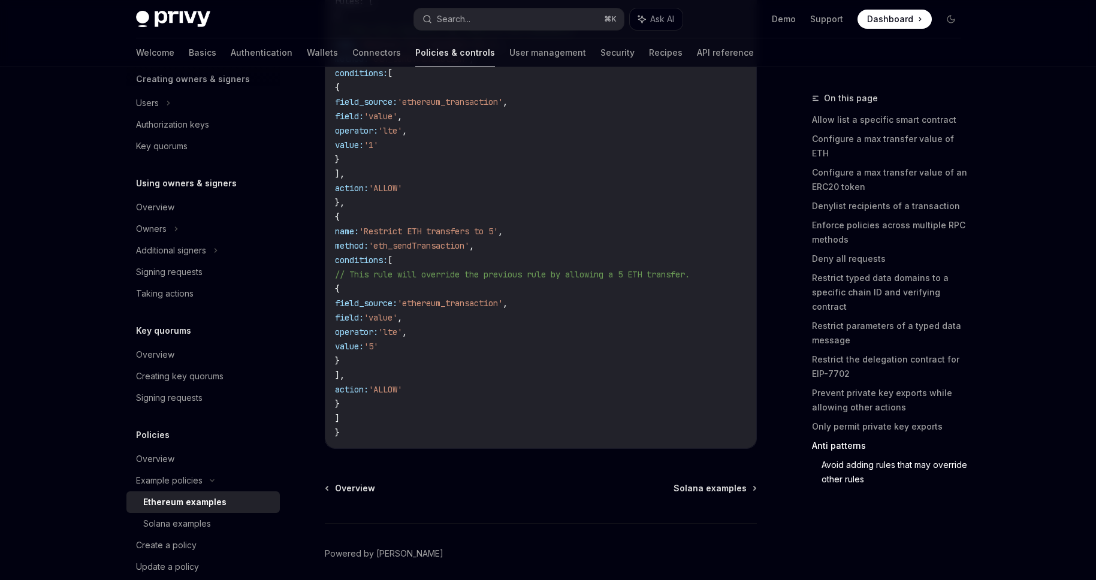
click at [528, 515] on div "Overview Solana examples Powered by [PERSON_NAME]" at bounding box center [541, 554] width 432 height 144
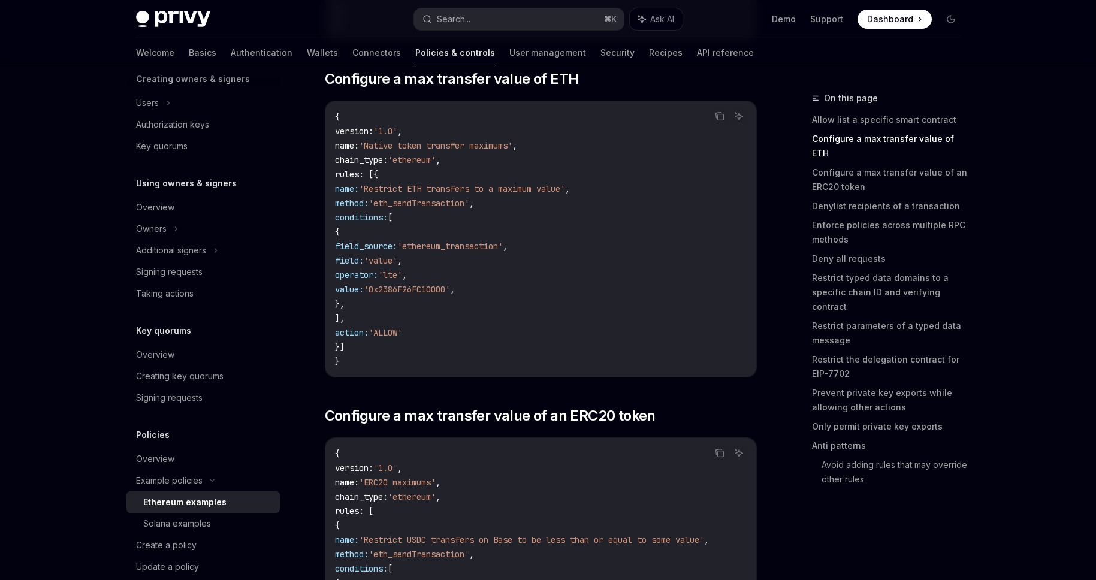
scroll to position [0, 0]
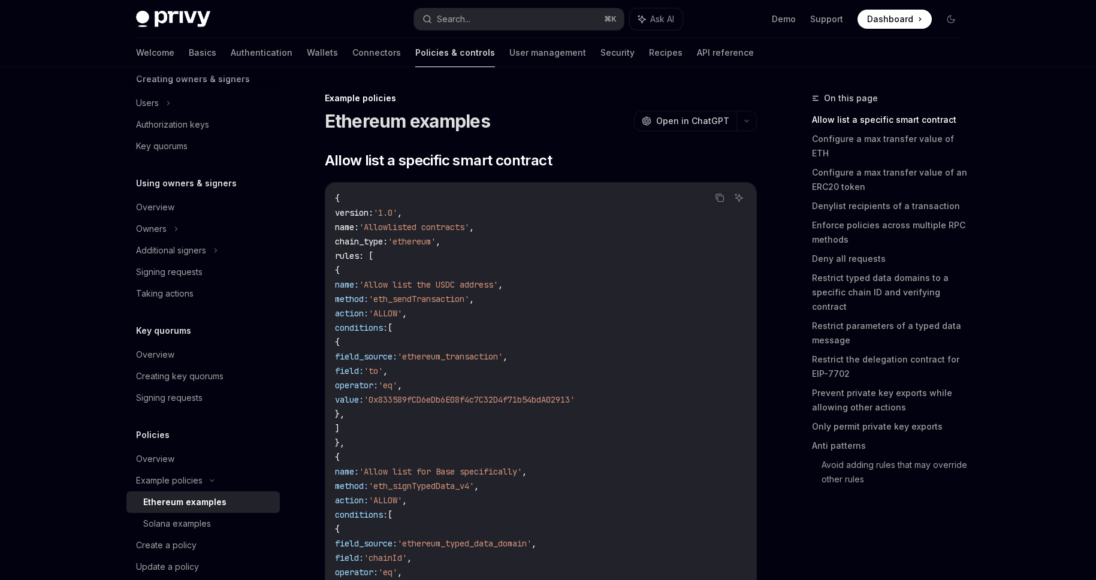
click at [415, 61] on link "Policies & controls" at bounding box center [455, 52] width 80 height 29
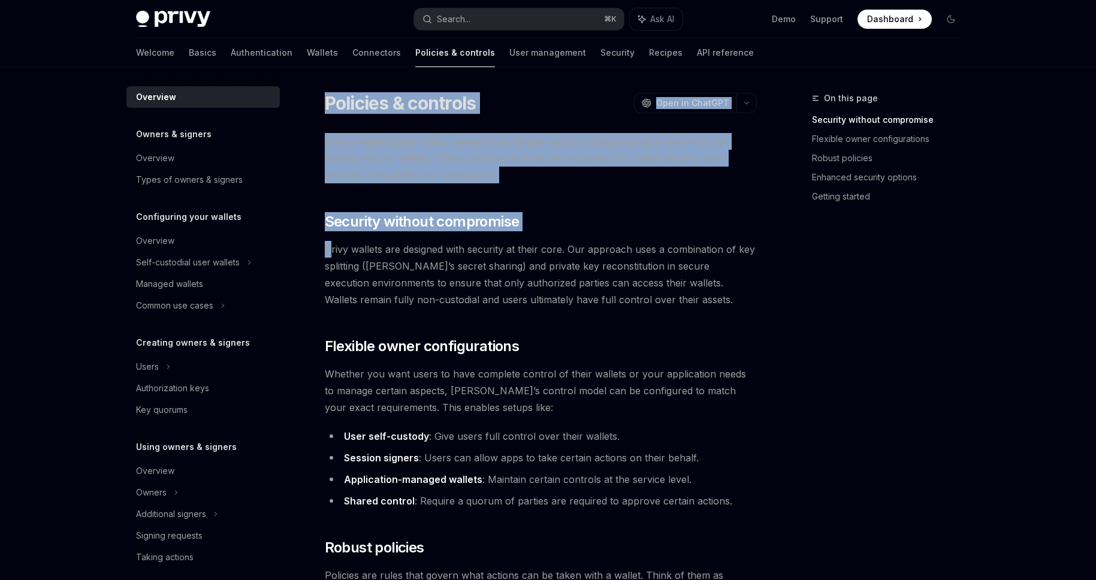
drag, startPoint x: 331, startPoint y: 247, endPoint x: 787, endPoint y: 339, distance: 464.9
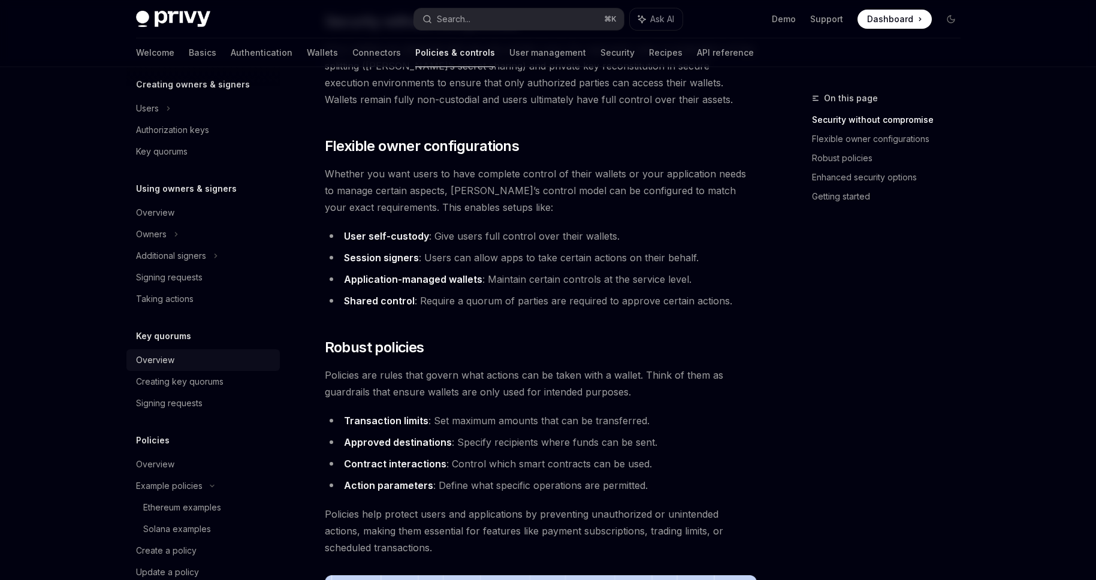
scroll to position [307, 0]
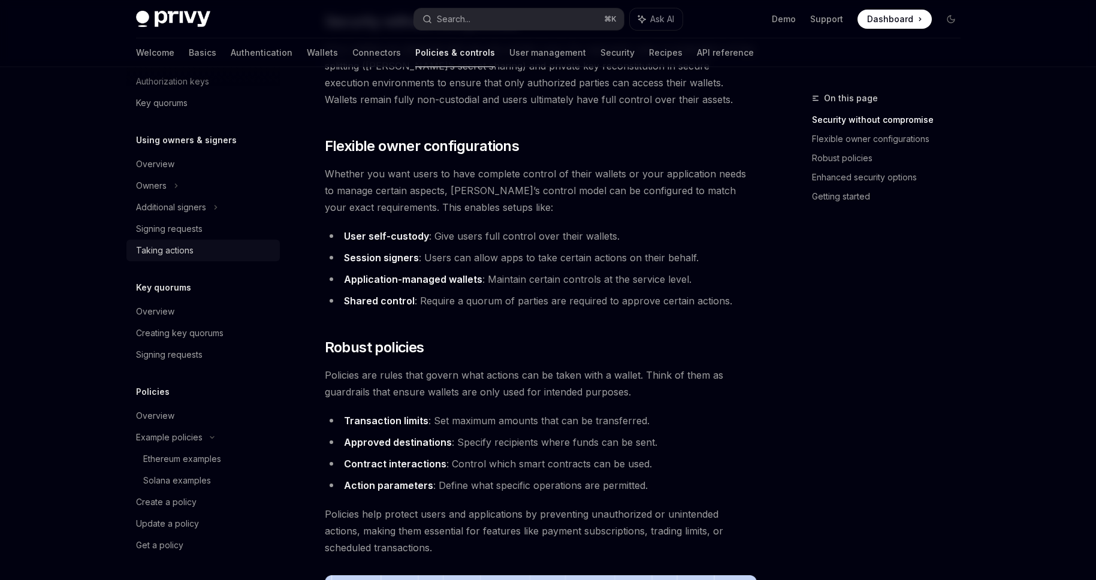
click at [173, 250] on div "Taking actions" at bounding box center [165, 250] width 58 height 14
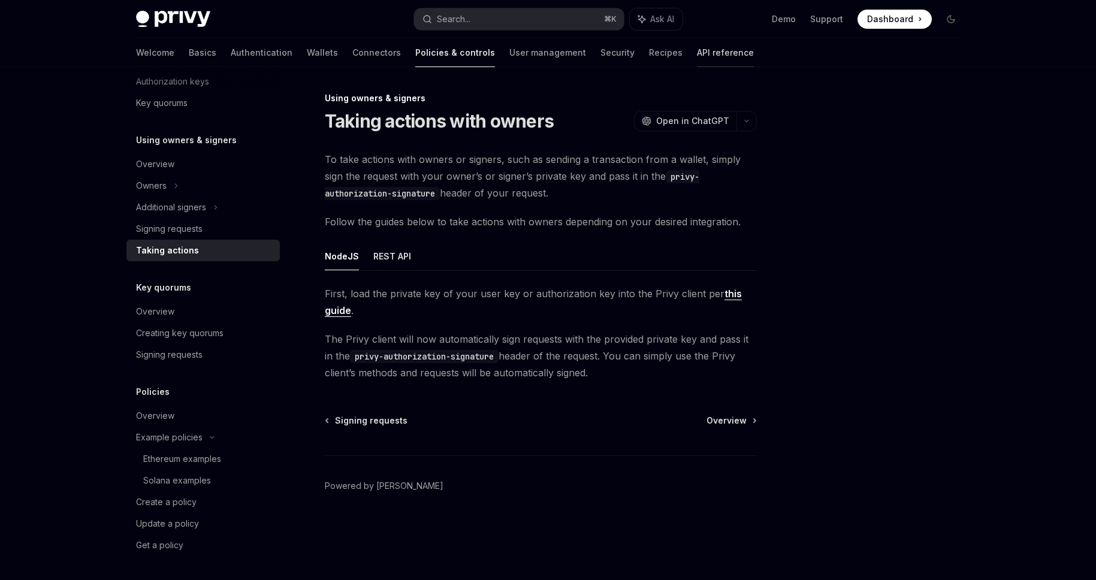
click at [697, 57] on link "API reference" at bounding box center [725, 52] width 57 height 29
type textarea "*"
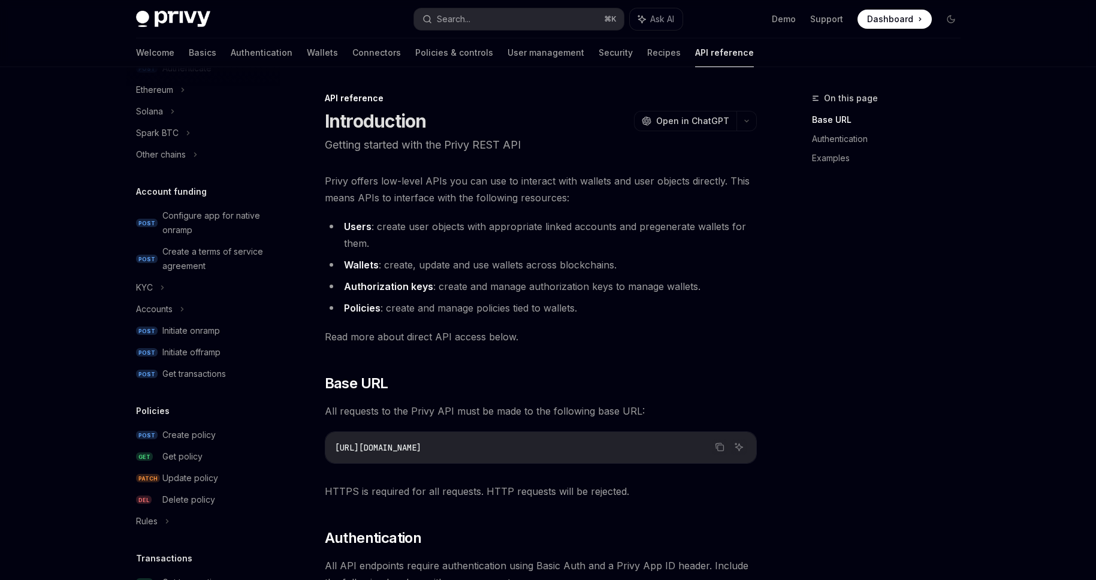
click at [941, 322] on div "On this page Base URL Authentication Examples" at bounding box center [879, 335] width 182 height 489
